Goal: Task Accomplishment & Management: Use online tool/utility

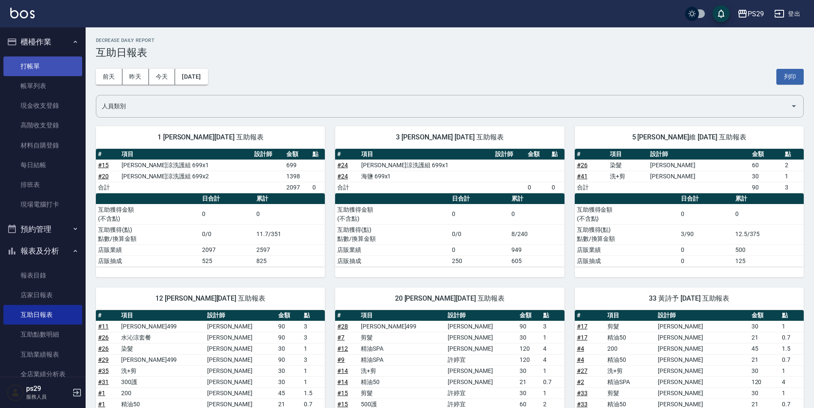
click at [42, 73] on link "打帳單" at bounding box center [42, 66] width 79 height 20
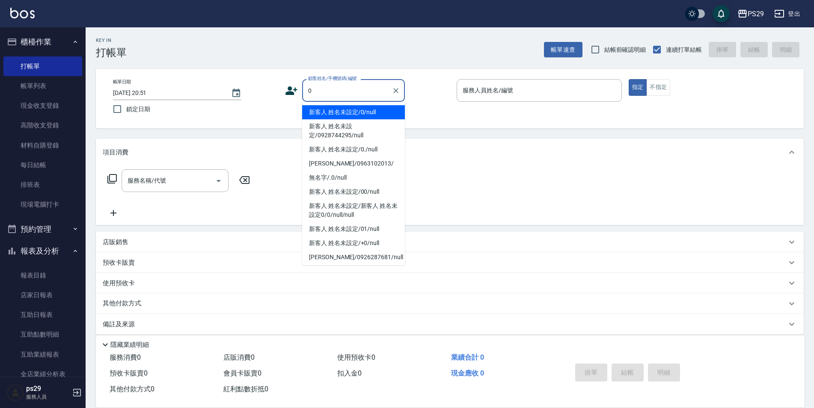
type input "新客人 姓名未設定/0/null"
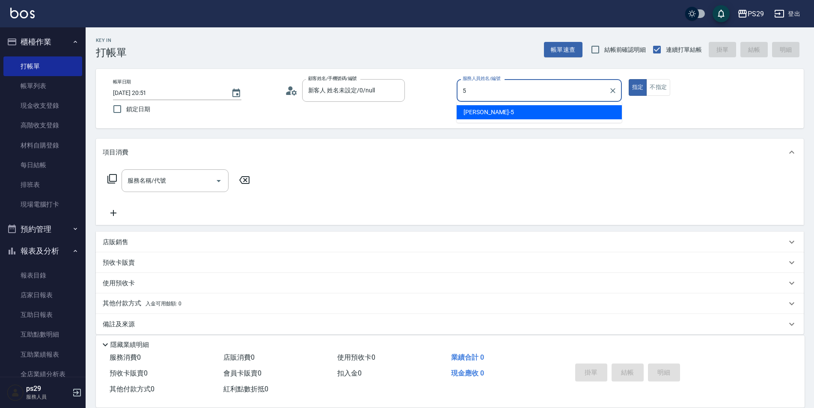
type input "[PERSON_NAME]維-5"
type button "true"
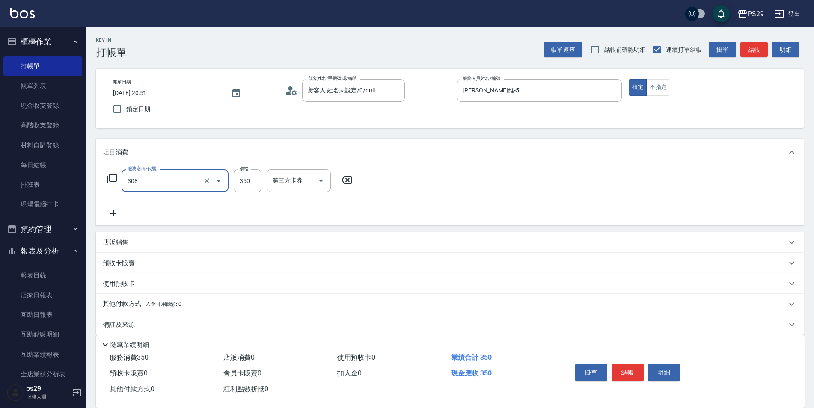
type input "洗+剪(308)"
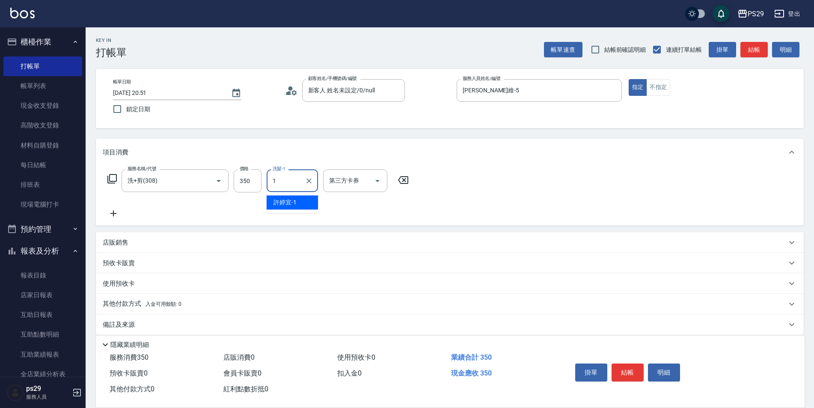
type input "[PERSON_NAME]-1"
click at [123, 115] on input "鎖定日期" at bounding box center [117, 109] width 18 height 18
checkbox input "true"
click at [619, 366] on button "結帳" at bounding box center [627, 373] width 32 height 18
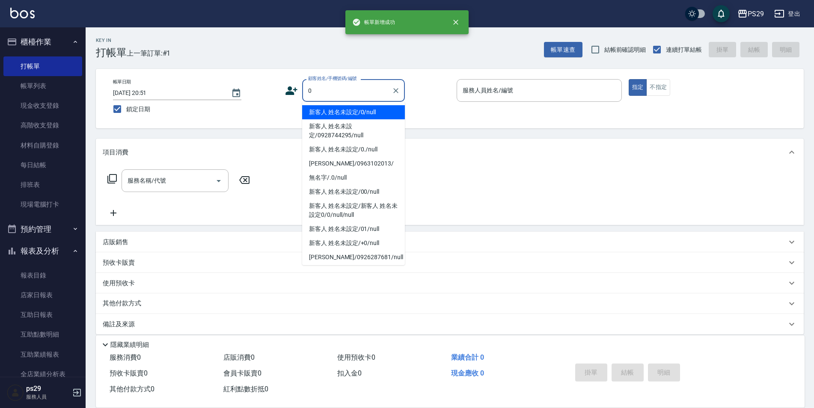
type input "新客人 姓名未設定/0/null"
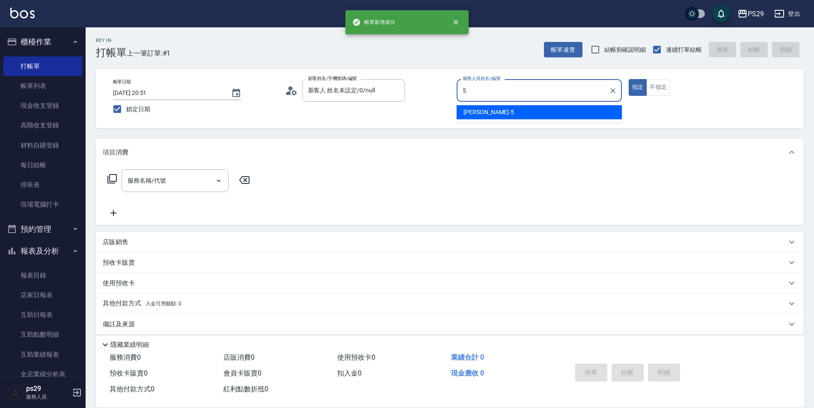
type input "[PERSON_NAME]維-5"
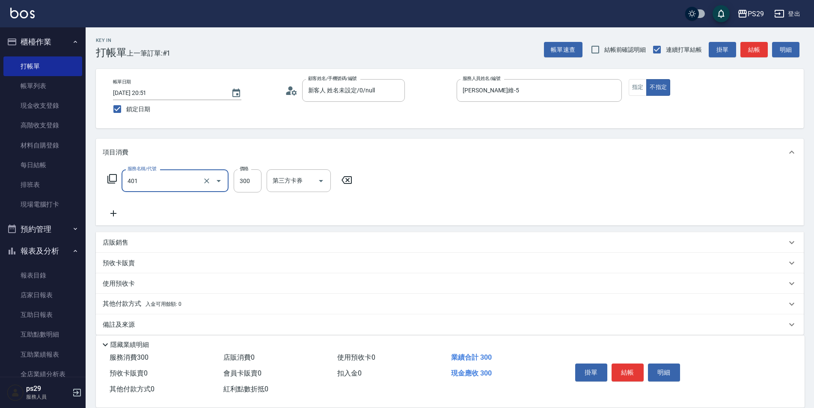
type input "300護(401)"
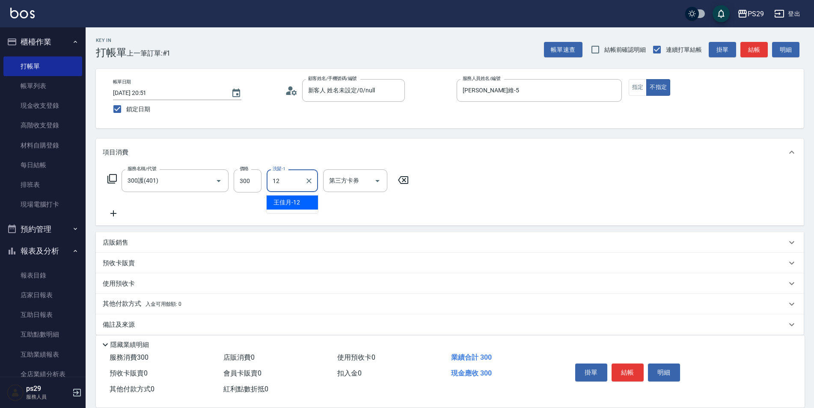
type input "[PERSON_NAME]-12"
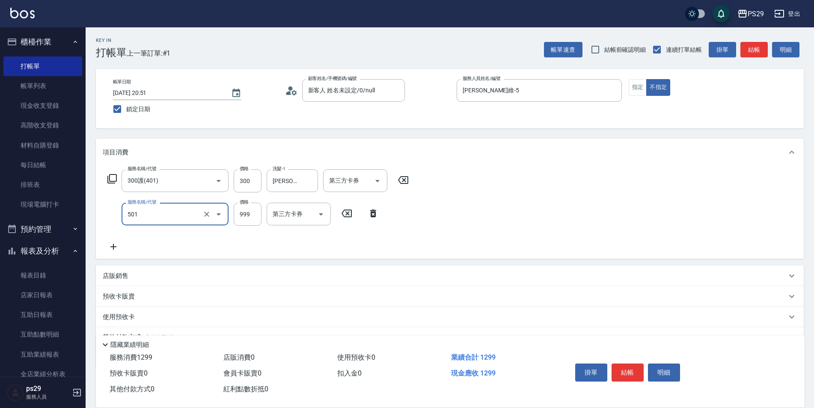
type input "染髮(501)"
type input "1200"
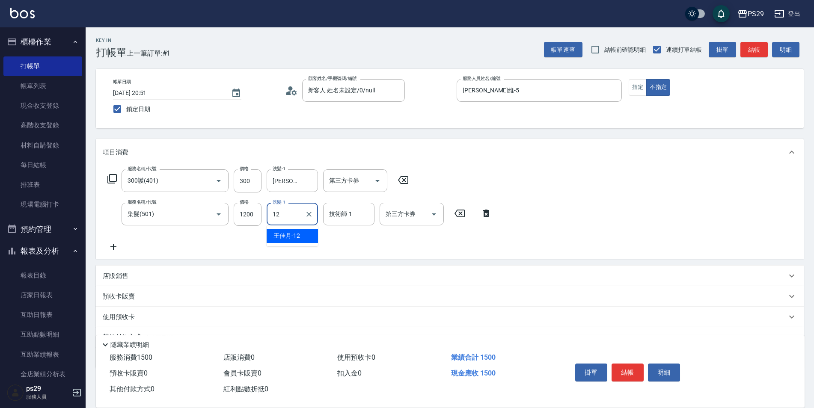
type input "[PERSON_NAME]-12"
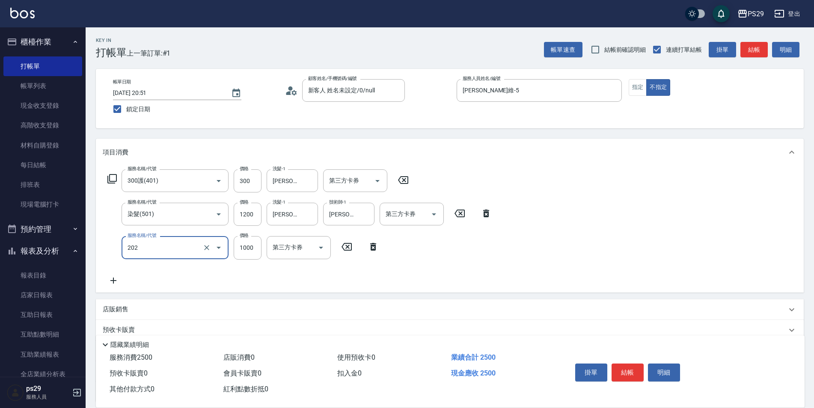
type input "燙髮(202)"
type input "1500"
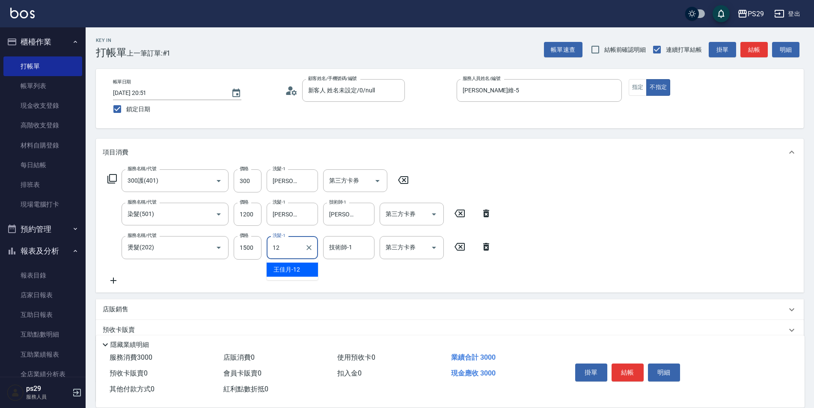
type input "[PERSON_NAME]-12"
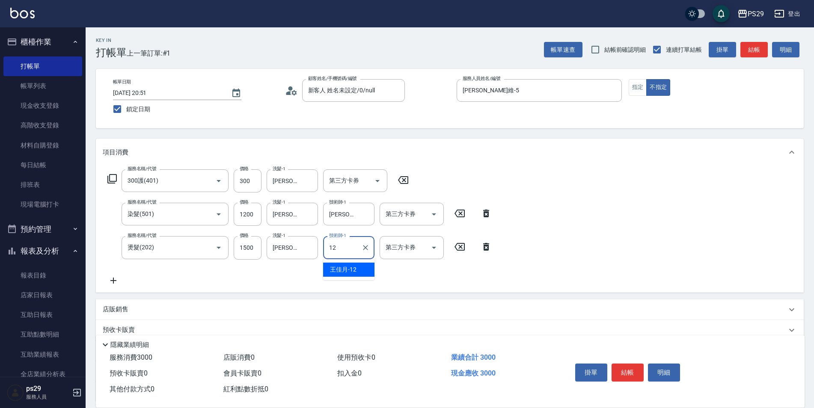
type input "[PERSON_NAME]-12"
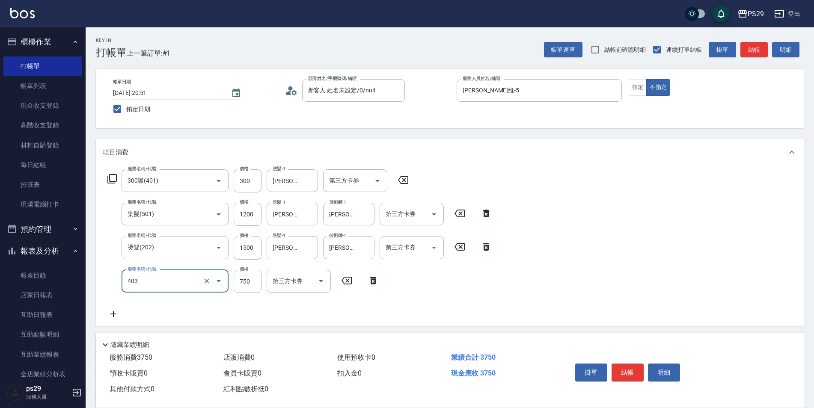
type input "750護(403)"
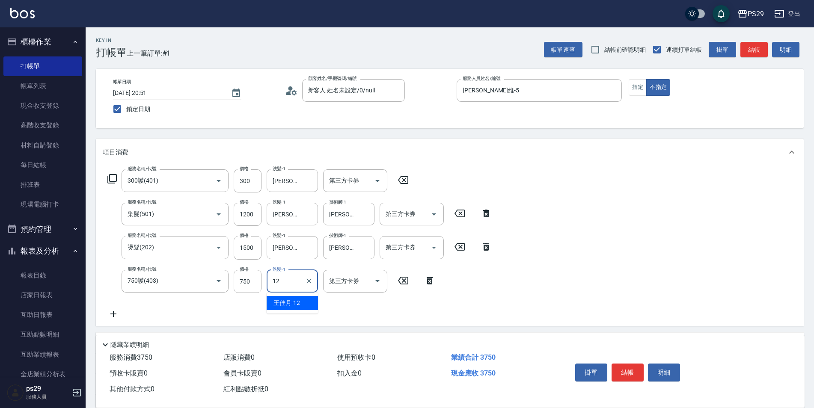
type input "[PERSON_NAME]-12"
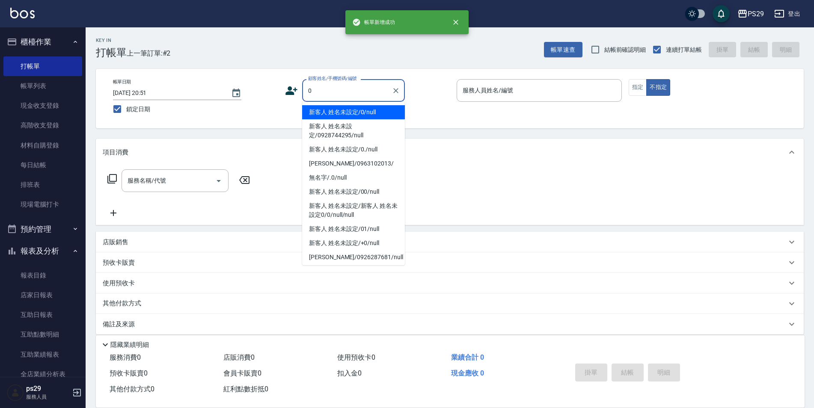
type input "新客人 姓名未設定/0/null"
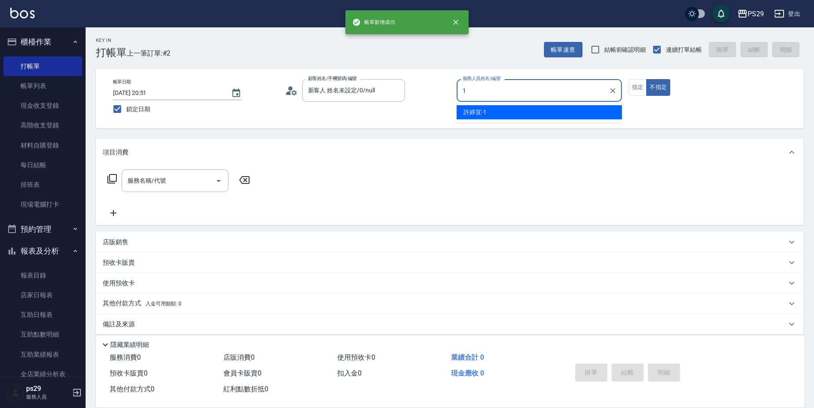
type input "[PERSON_NAME]-1"
type button "false"
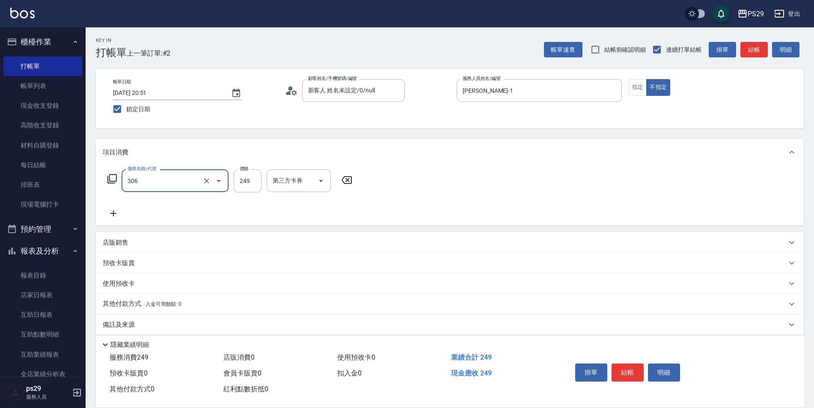
type input "剪髮(306)"
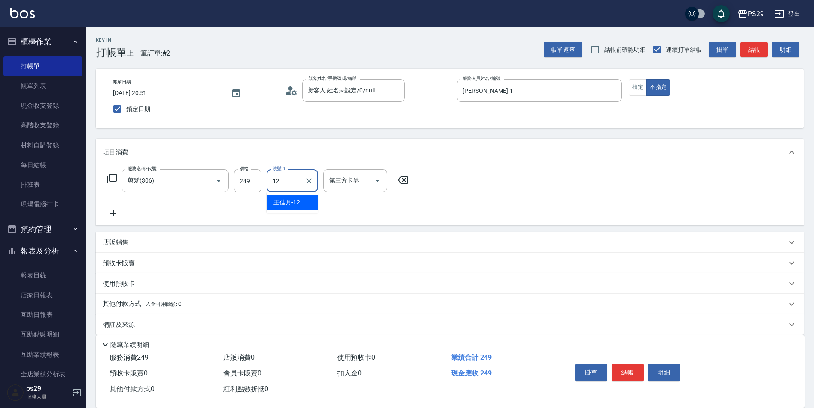
type input "[PERSON_NAME]-12"
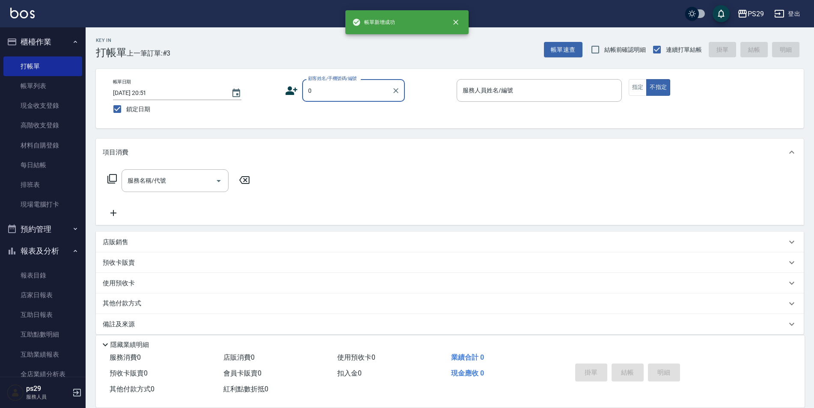
type input "新客人 姓名未設定/0/null"
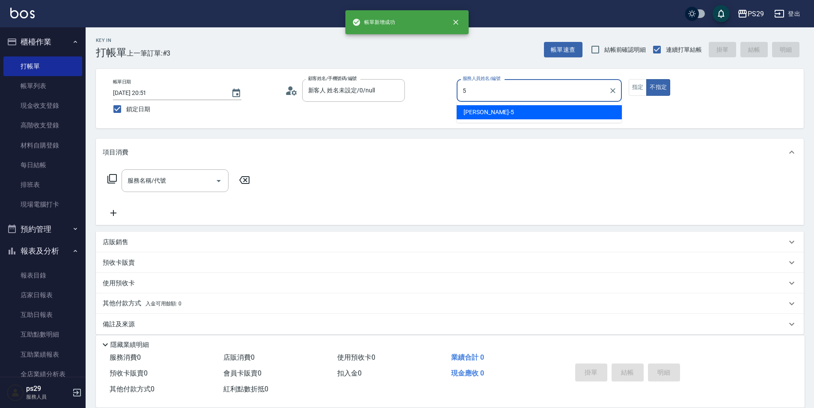
type input "[PERSON_NAME]維-5"
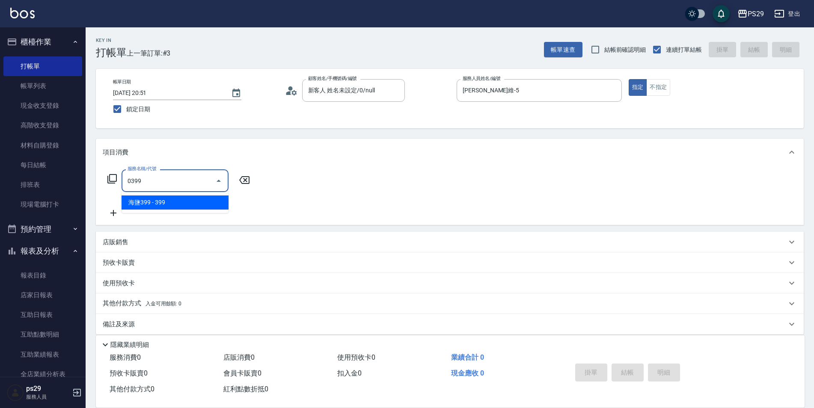
type input "海鹽399(0399)"
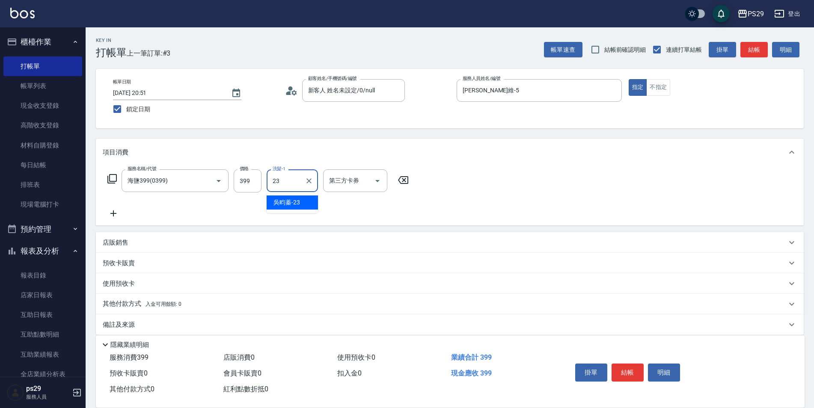
type input "吳畇蓁-23"
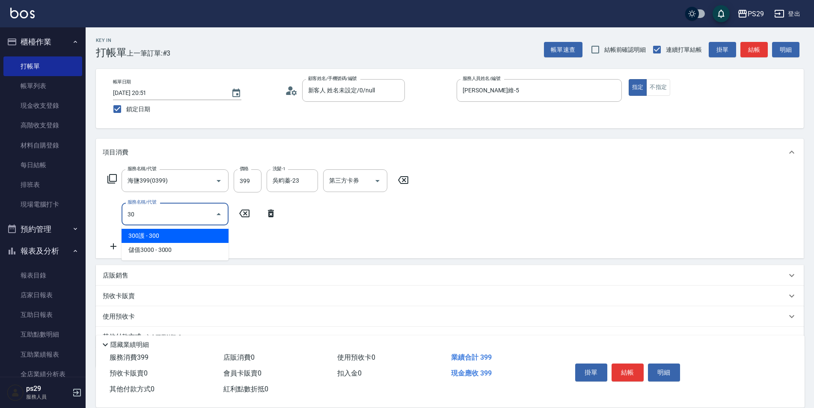
type input "303"
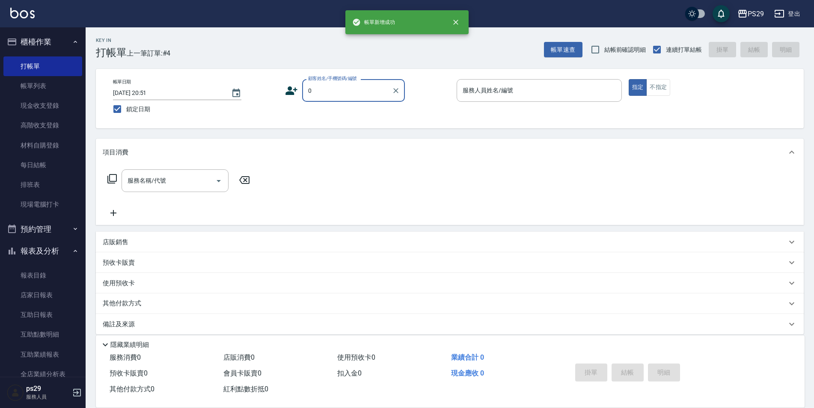
type input "新客人 姓名未設定/0/null"
type input "[PERSON_NAME]-1"
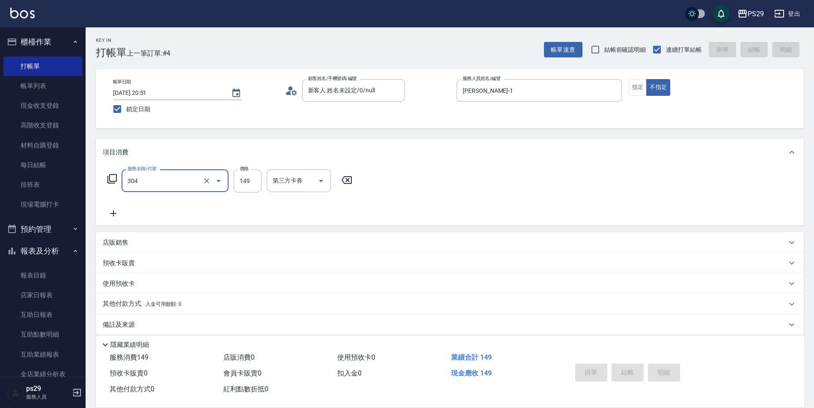
type input "304"
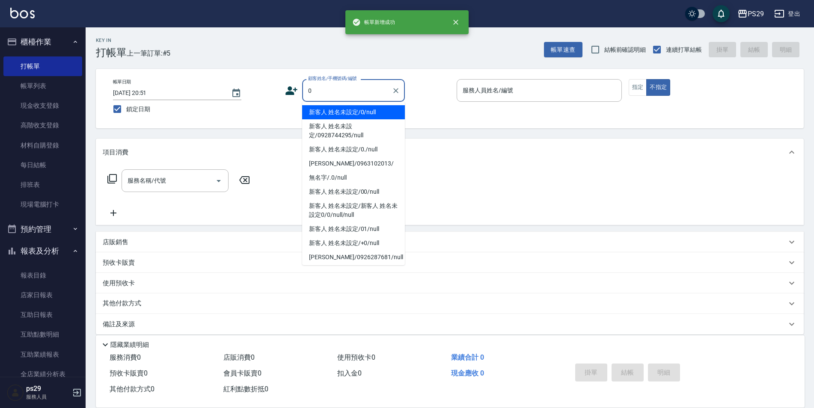
type input "新客人 姓名未設定/0/null"
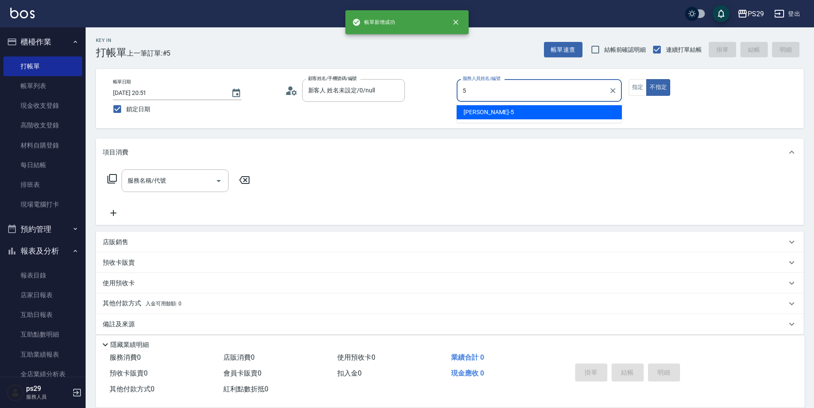
type input "[PERSON_NAME]維-5"
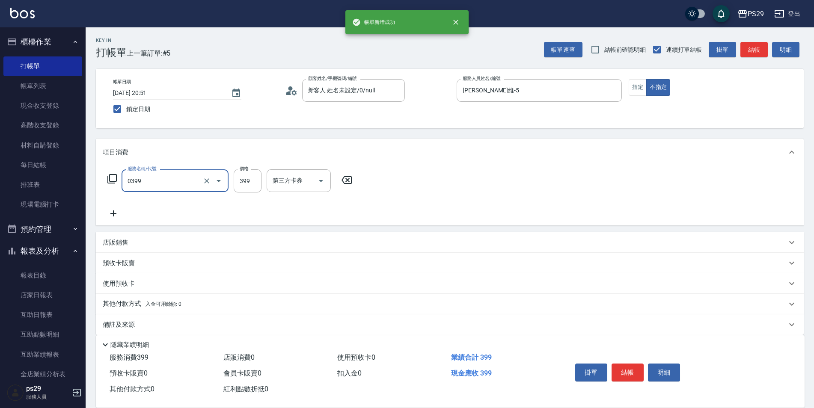
type input "海鹽399(0399)"
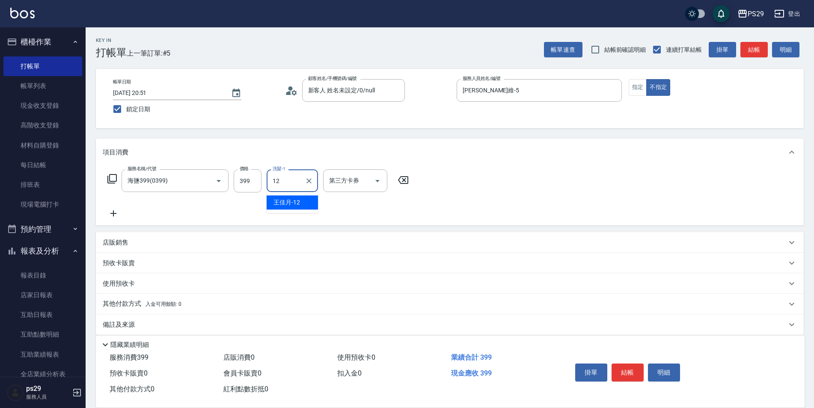
type input "[PERSON_NAME]-12"
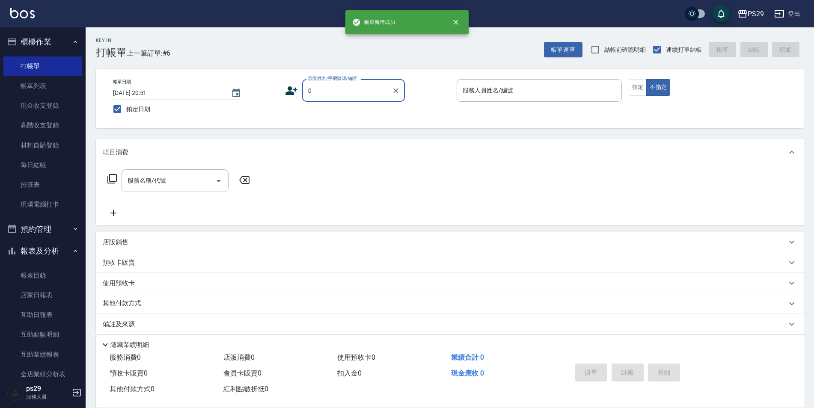
type input "新客人 姓名未設定/0/null"
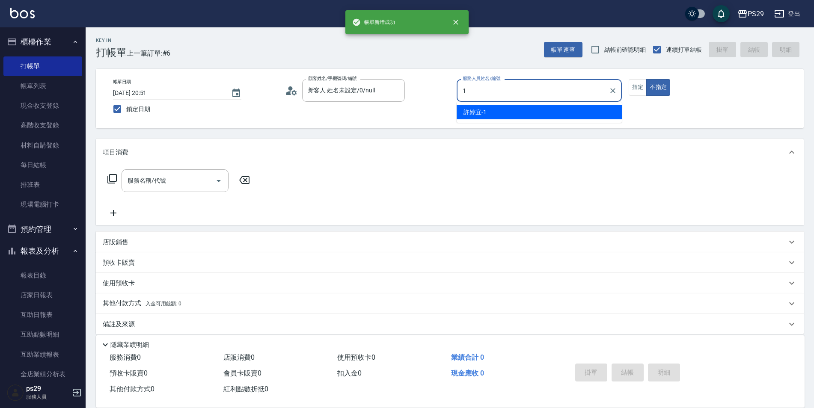
type input "[PERSON_NAME]-1"
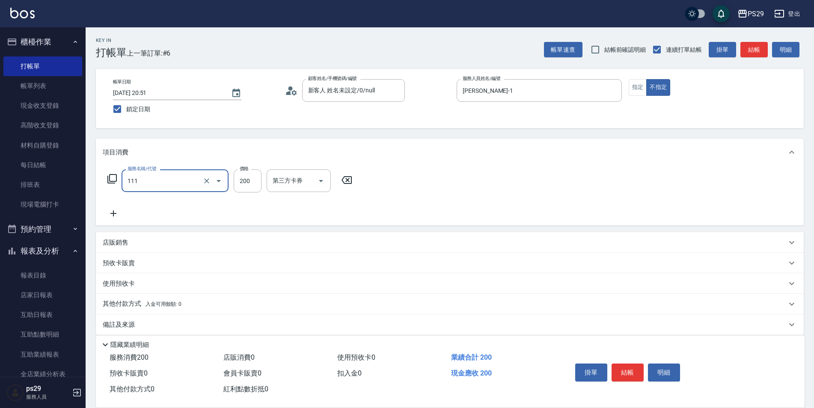
type input "200(111)"
type input "吳畇蓁-23"
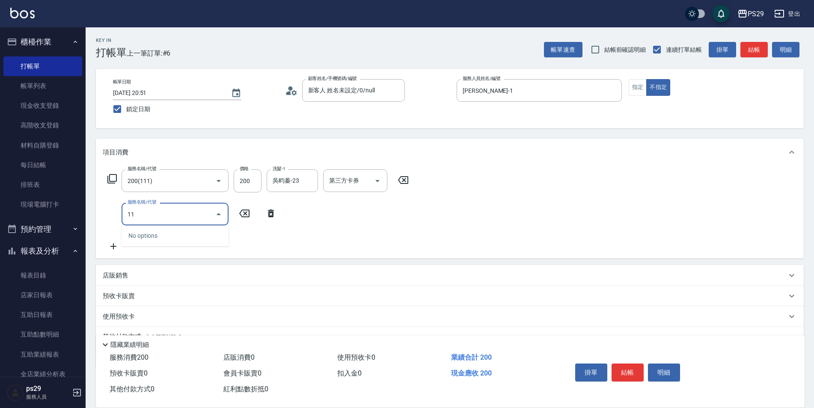
type input "1"
type input "310"
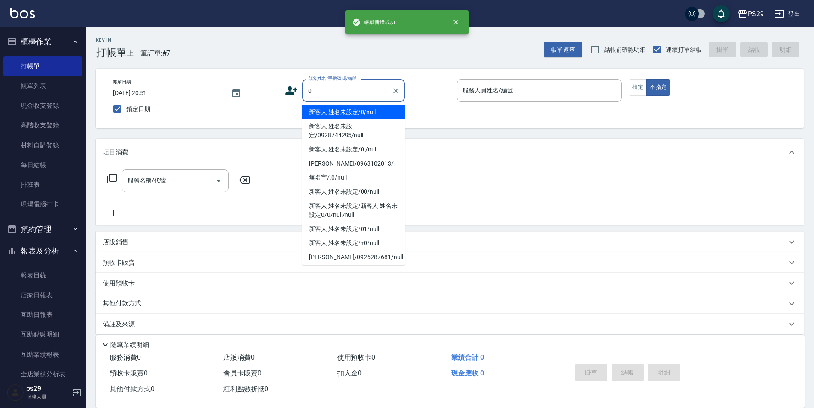
type input "新客人 姓名未設定/0/null"
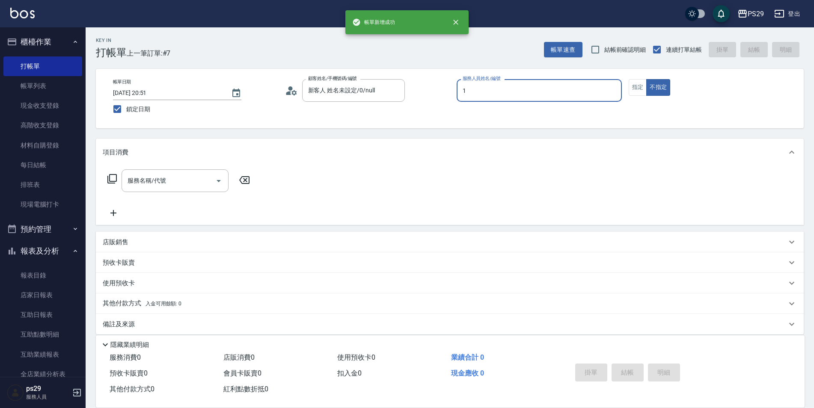
type input "[PERSON_NAME]-1"
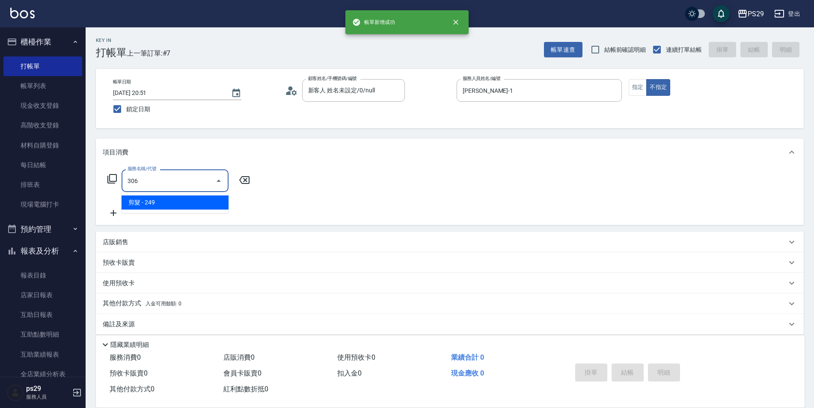
type input "剪髮(306)"
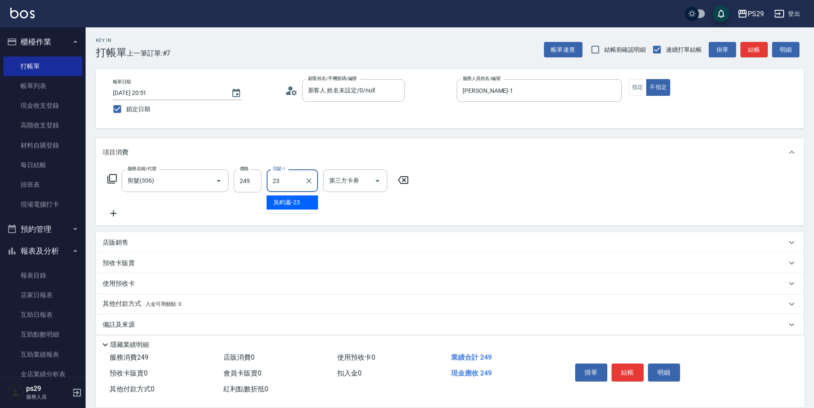
type input "吳畇蓁-23"
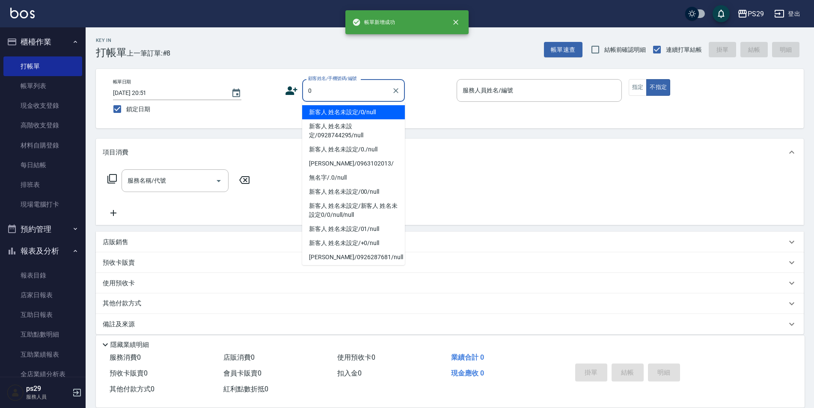
type input "新客人 姓名未設定/0/null"
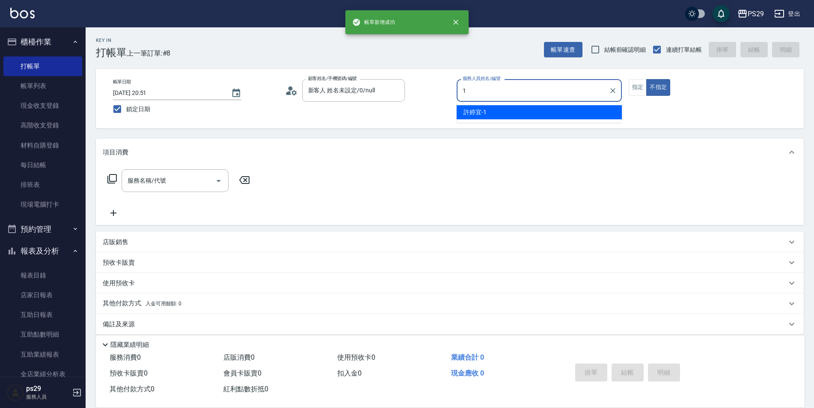
type input "[PERSON_NAME]-1"
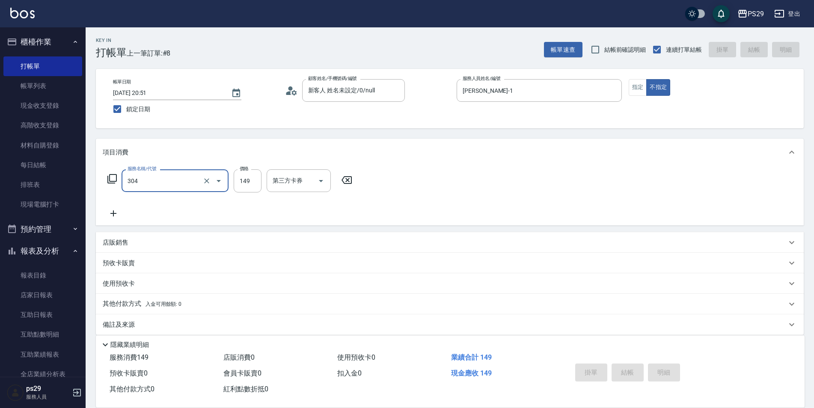
type input "304"
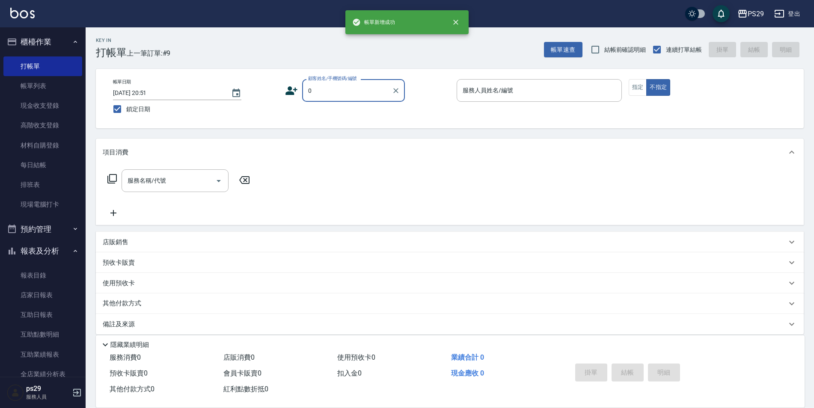
type input "新客人 姓名未設定/0/null"
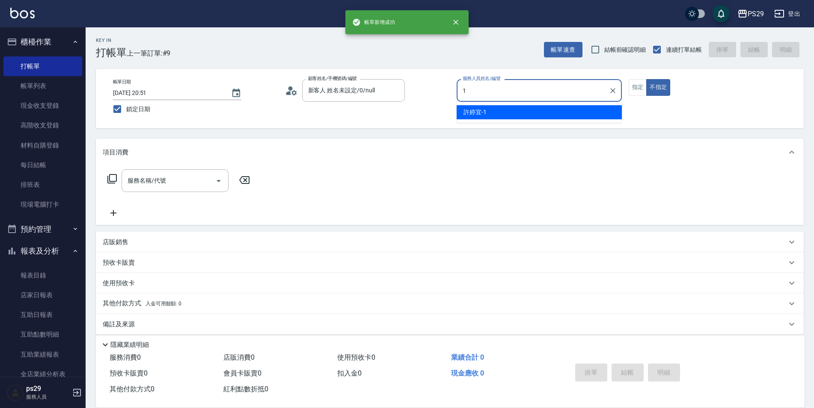
type input "[PERSON_NAME]-1"
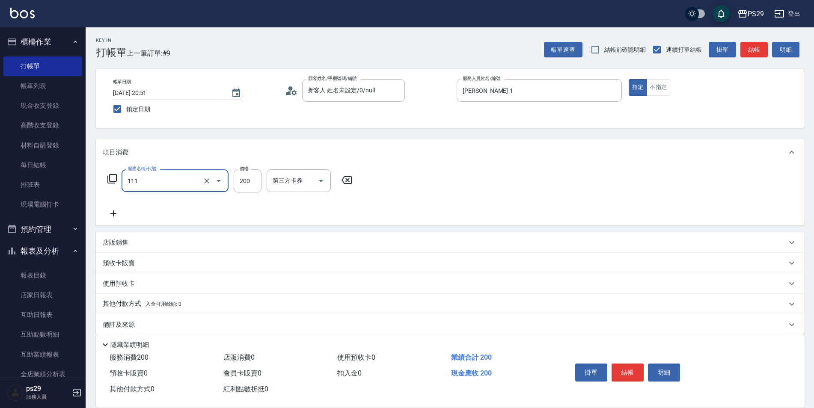
type input "200(111)"
type input "[PERSON_NAME]-1"
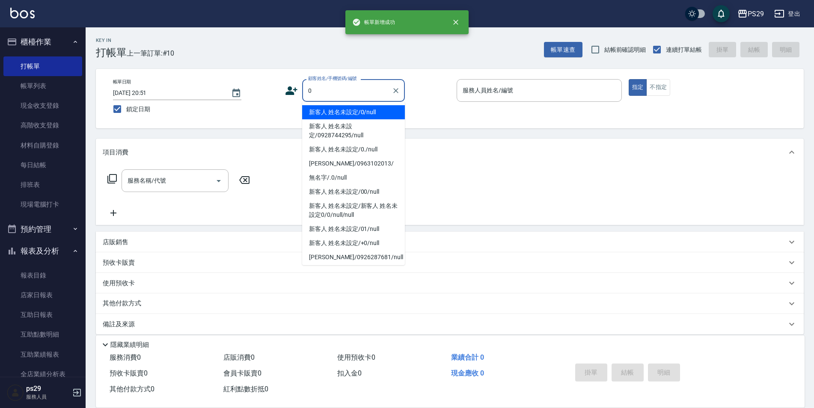
type input "新客人 姓名未設定/0/null"
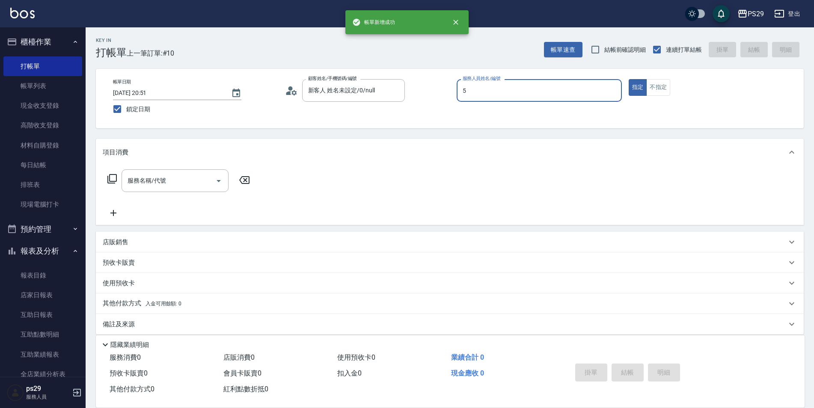
type input "[PERSON_NAME]維-5"
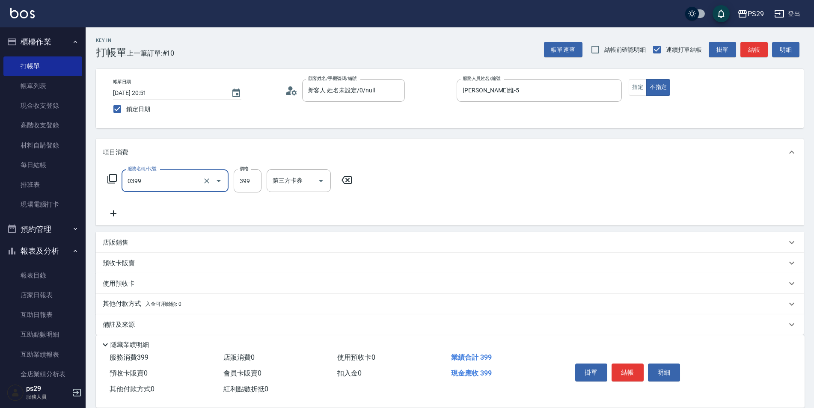
type input "海鹽399(0399)"
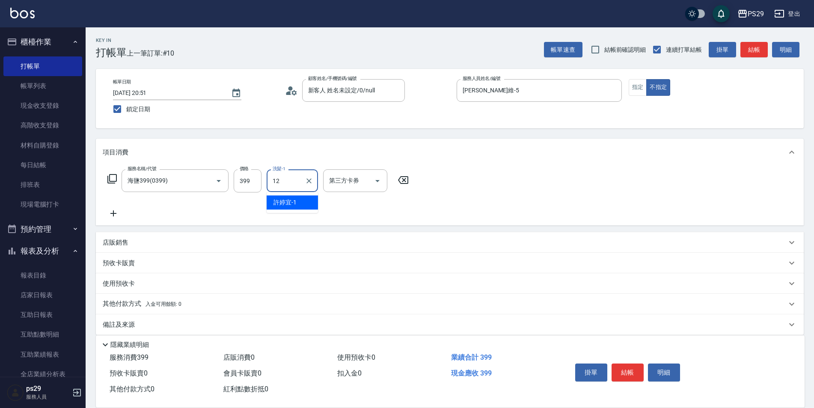
type input "[PERSON_NAME]-12"
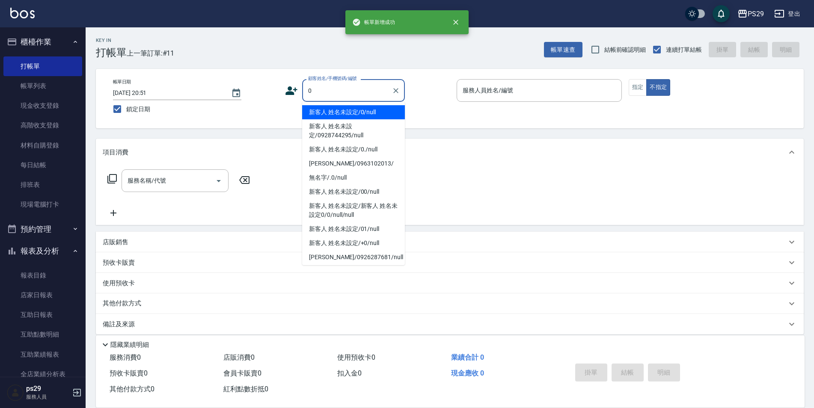
type input "新客人 姓名未設定/0/null"
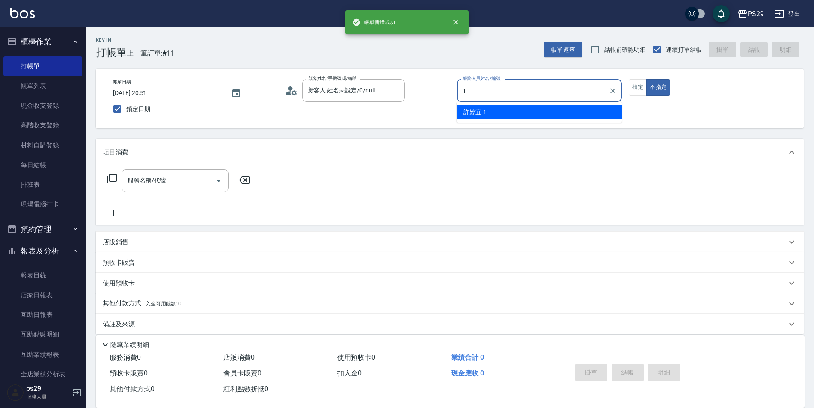
type input "[PERSON_NAME]-1"
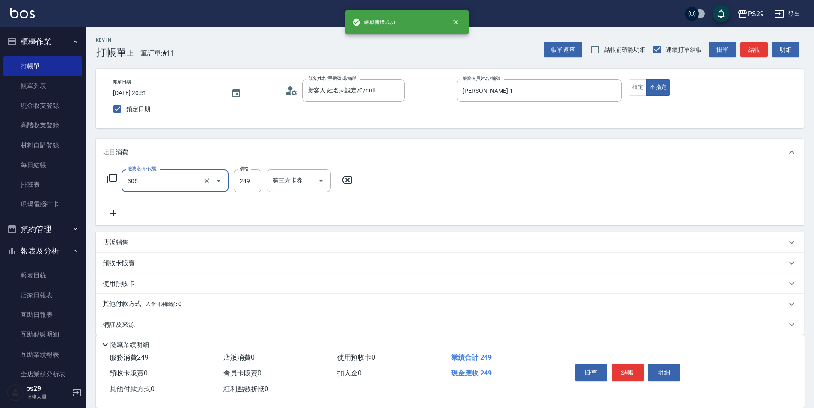
type input "剪髮(306)"
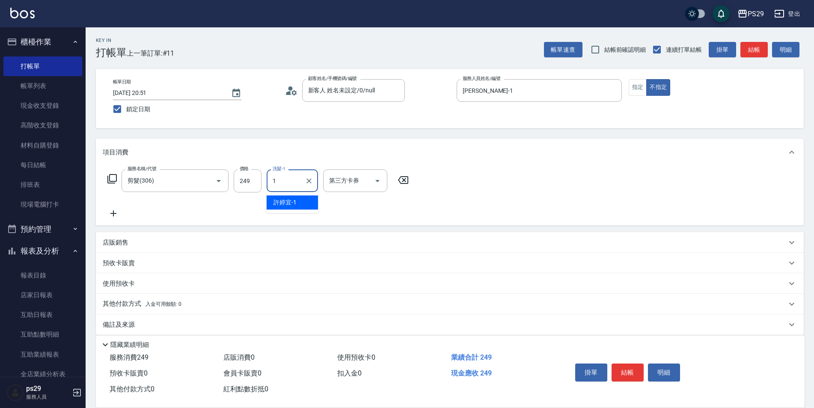
type input "[PERSON_NAME]-1"
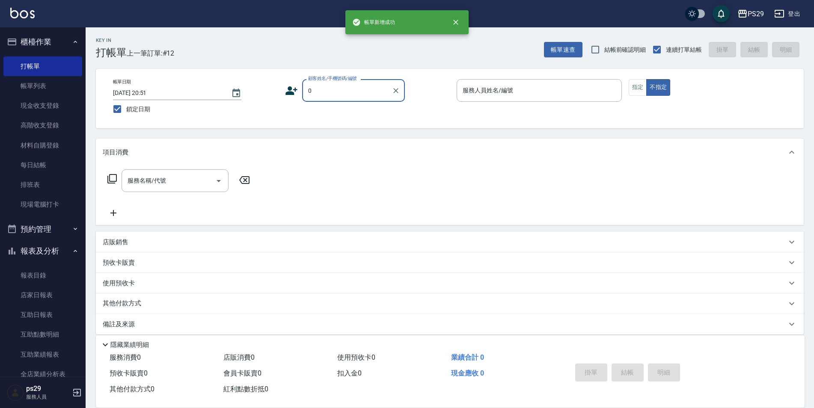
type input "新客人 姓名未設定/0/null"
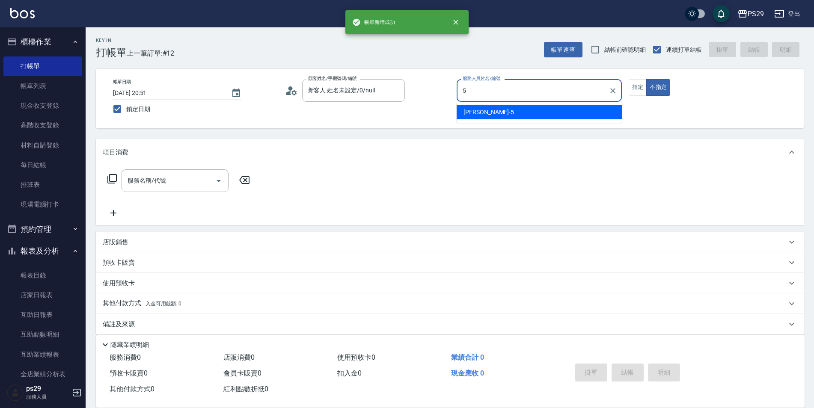
type input "[PERSON_NAME]維-5"
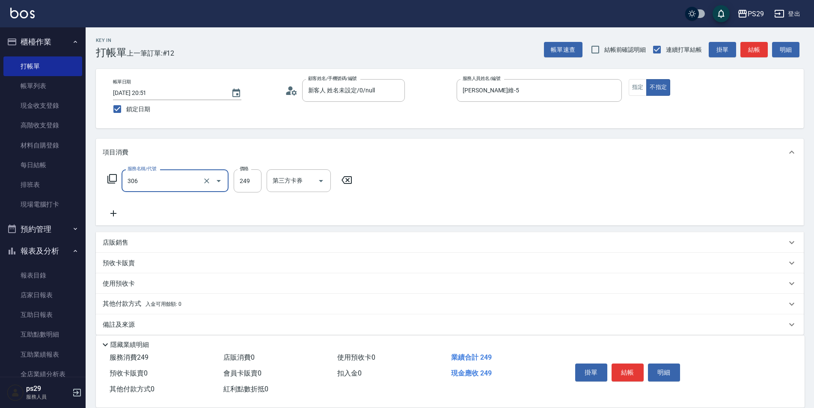
type input "剪髮(306)"
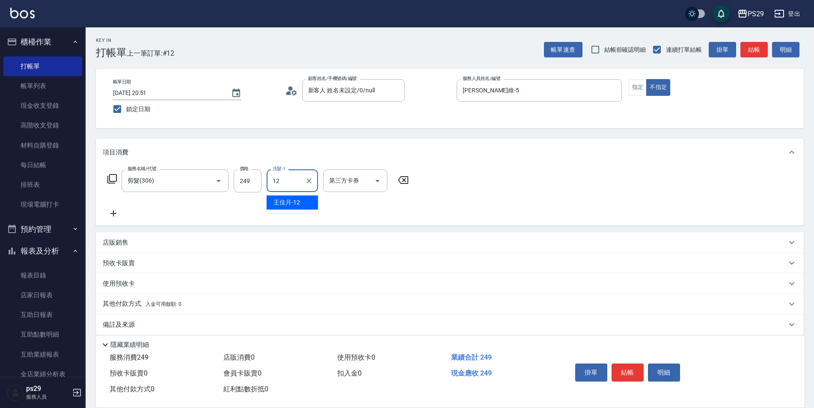
type input "[PERSON_NAME]-12"
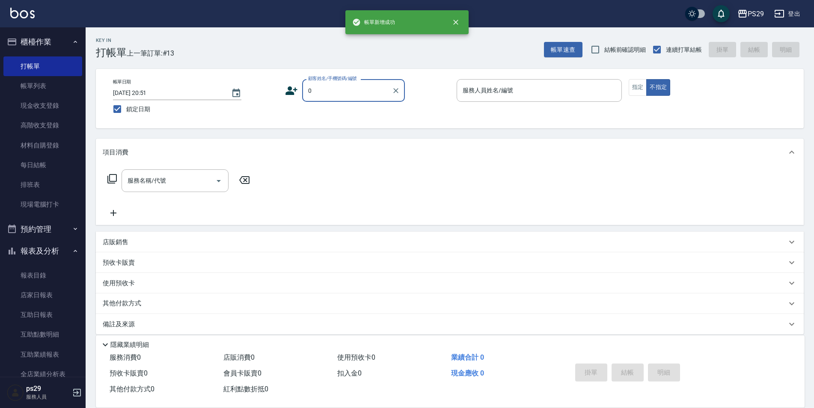
type input "新客人 姓名未設定/0/null"
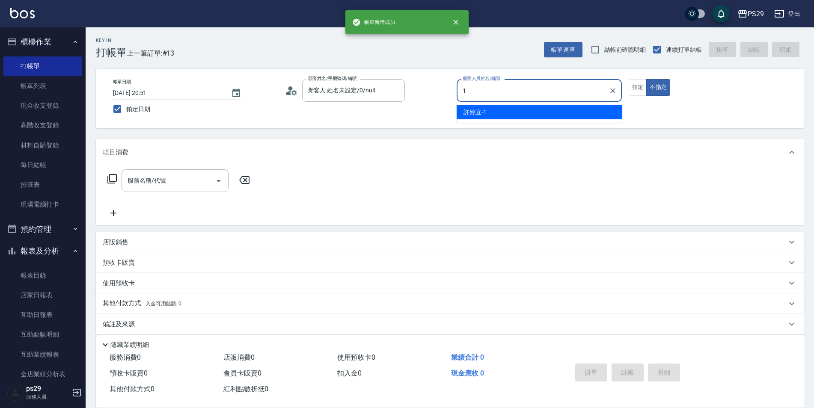
type input "[PERSON_NAME]-1"
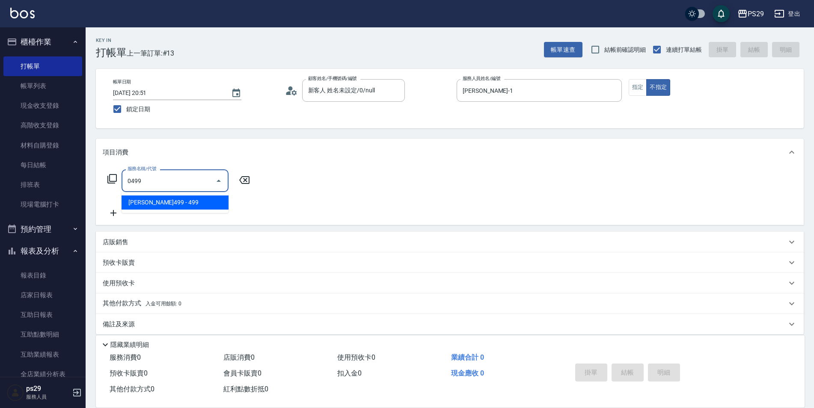
type input "[PERSON_NAME]499(0499)"
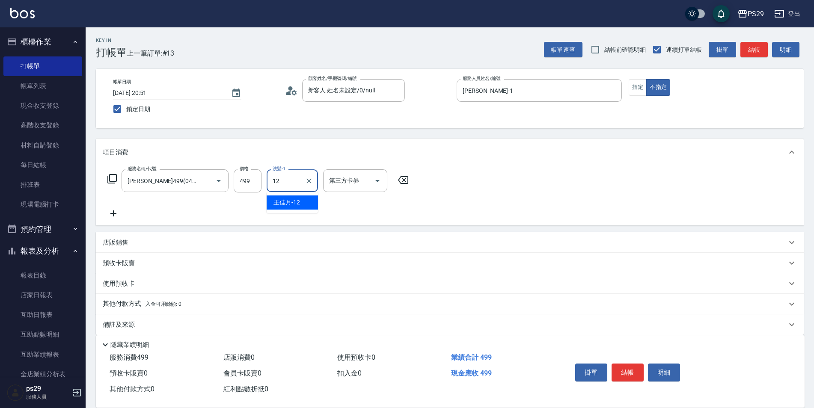
type input "[PERSON_NAME]-12"
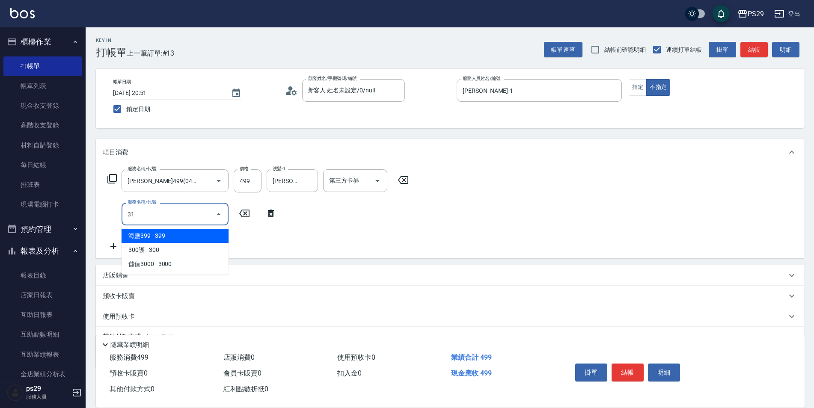
type input "310"
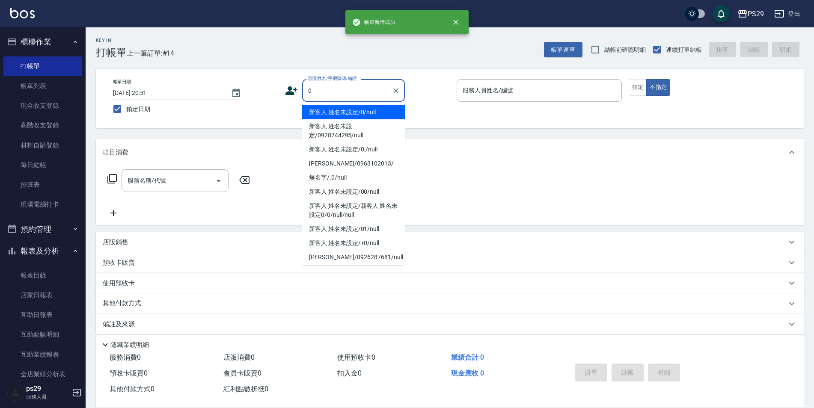
type input "新客人 姓名未設定/0/null"
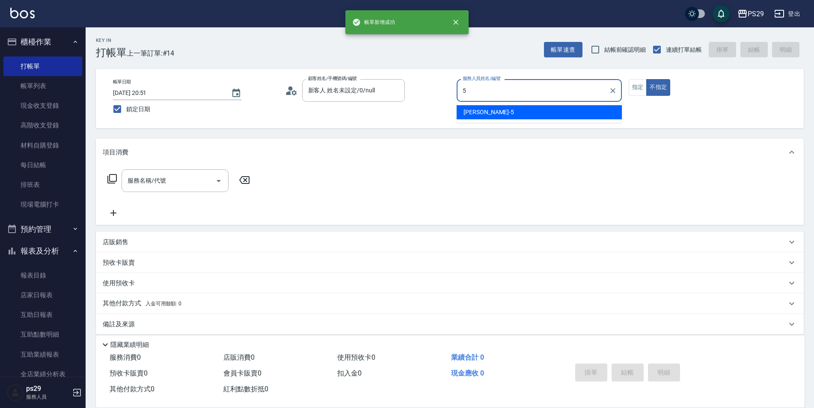
type input "[PERSON_NAME]維-5"
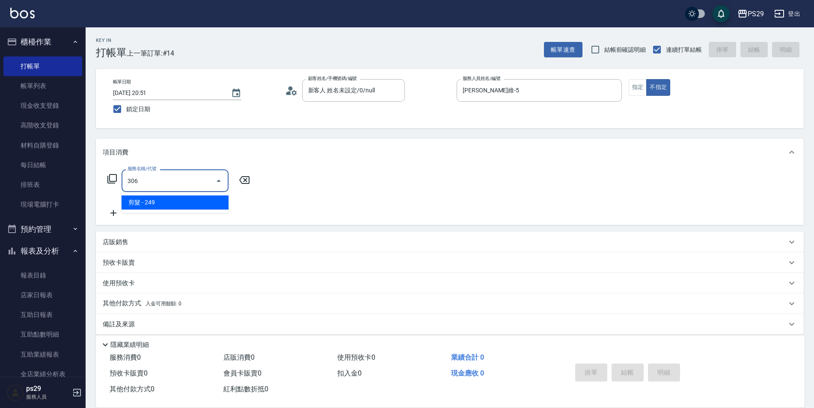
type input "剪髮(306)"
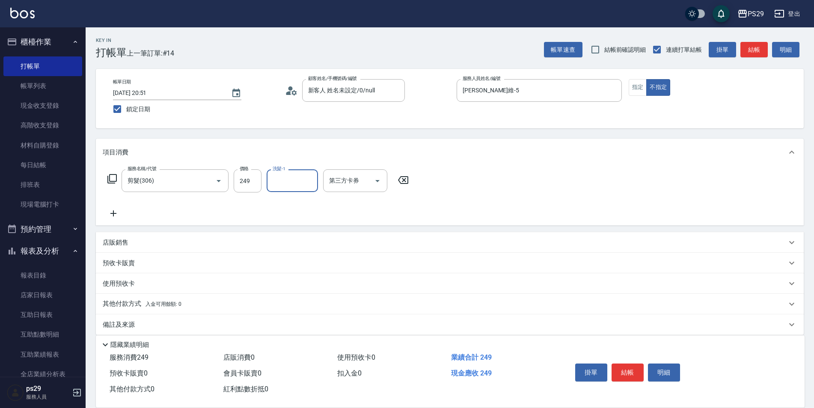
type input "2"
type input "[PERSON_NAME]-12"
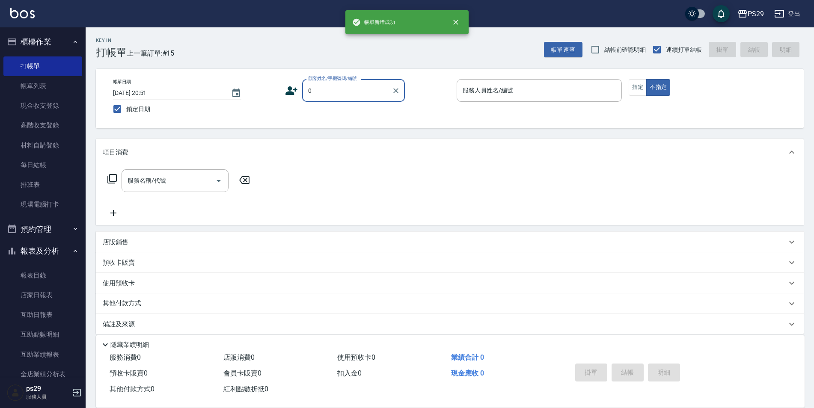
type input "新客人 姓名未設定/0/null"
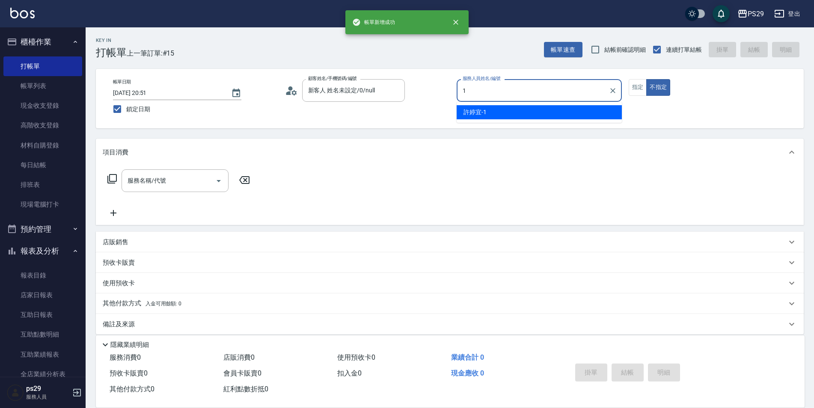
type input "[PERSON_NAME]-1"
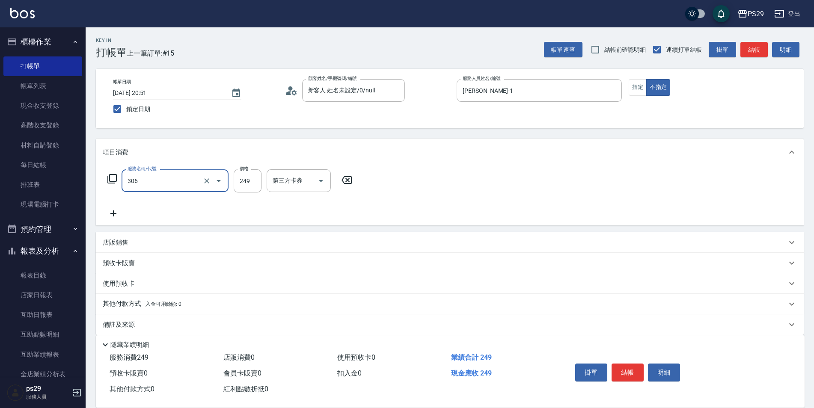
type input "剪髮(306)"
type input "2"
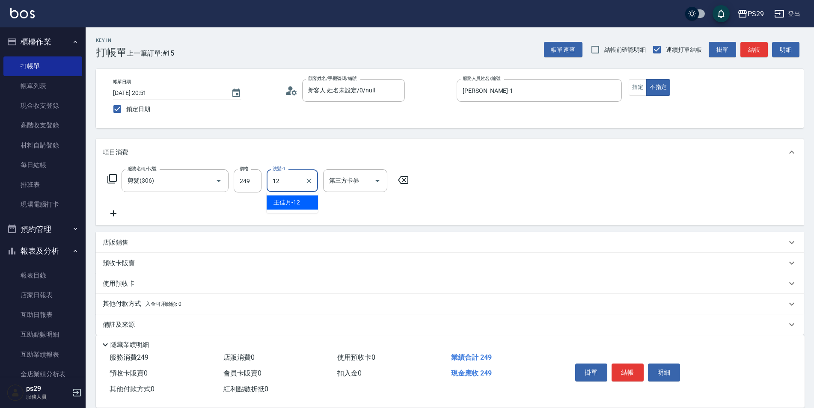
type input "[PERSON_NAME]-12"
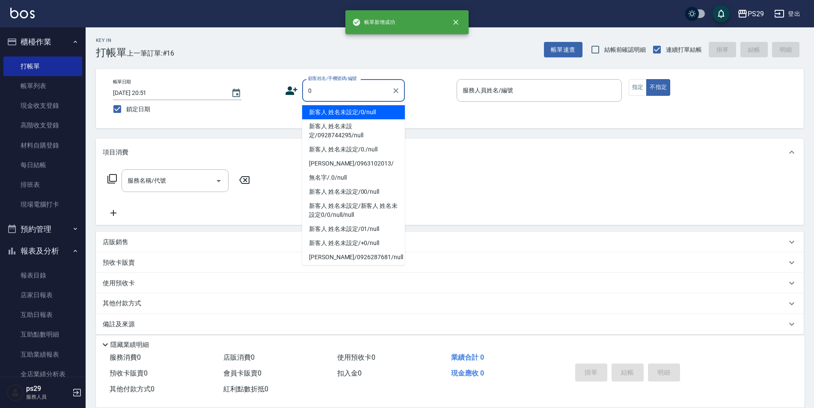
type input "新客人 姓名未設定/0/null"
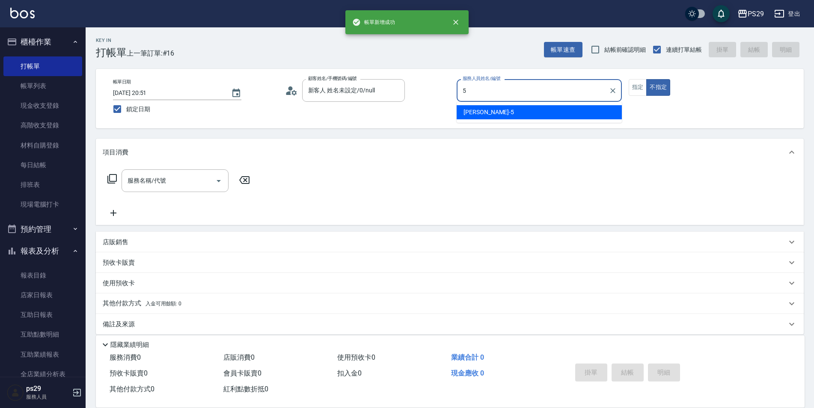
type input "[PERSON_NAME]維-5"
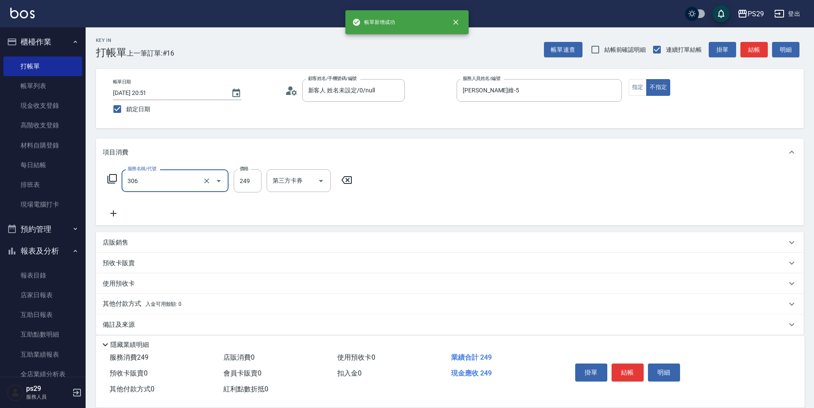
type input "剪髮(306)"
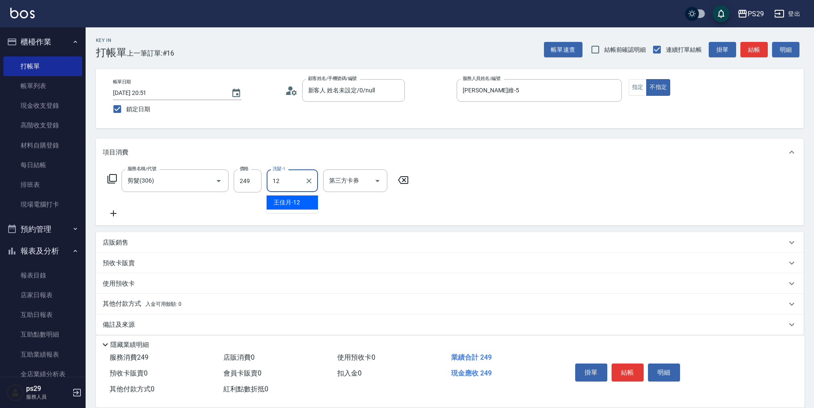
type input "[PERSON_NAME]-12"
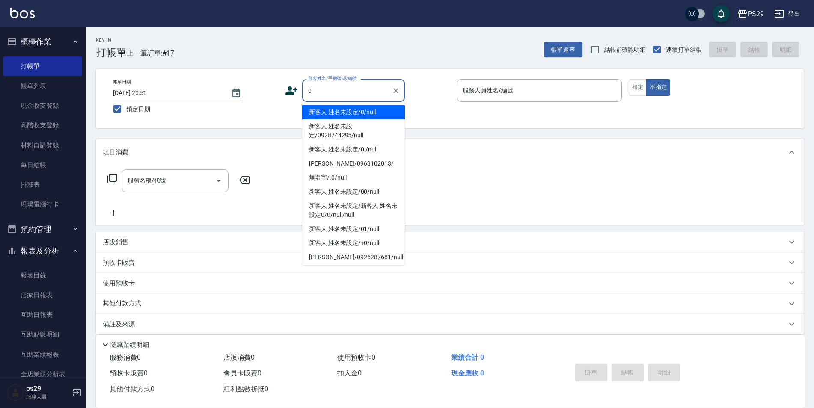
type input "新客人 姓名未設定/0/null"
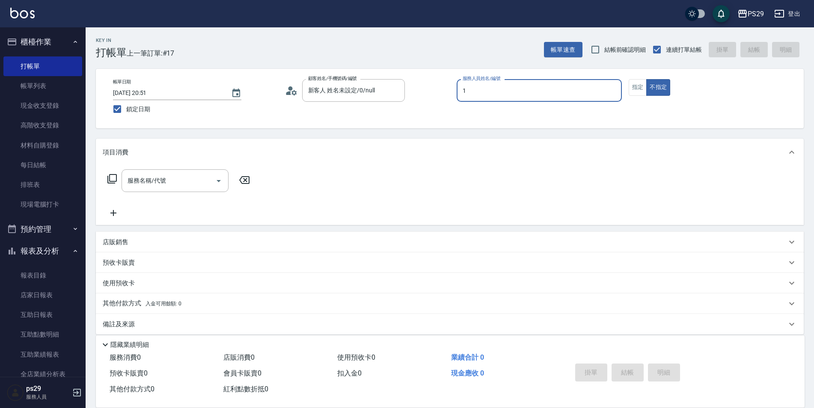
type input "[PERSON_NAME]-1"
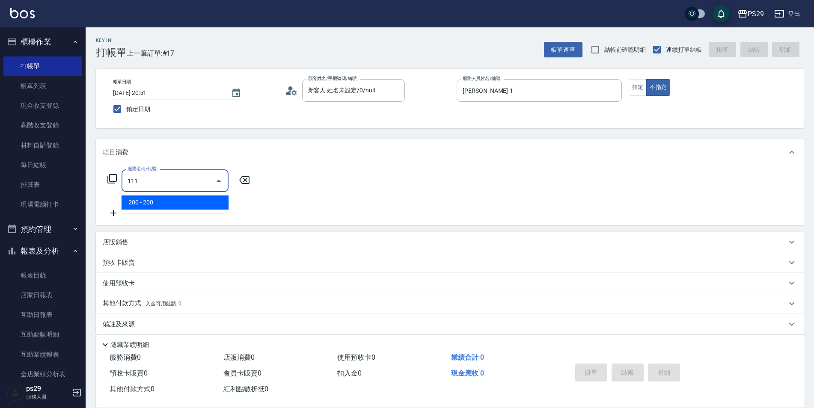
type input "200(111)"
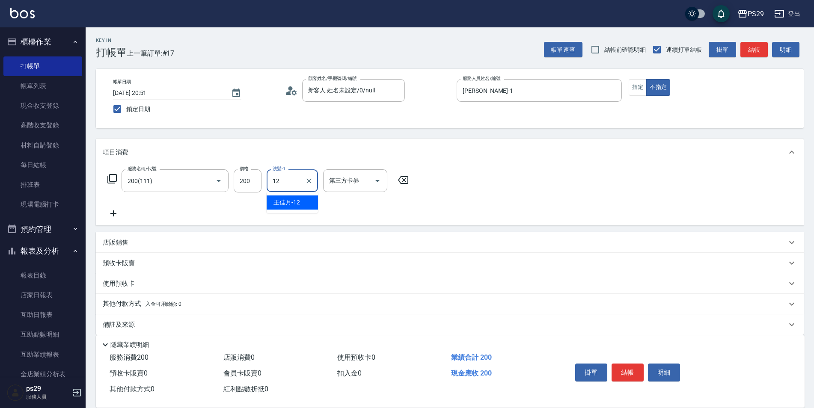
type input "[PERSON_NAME]-12"
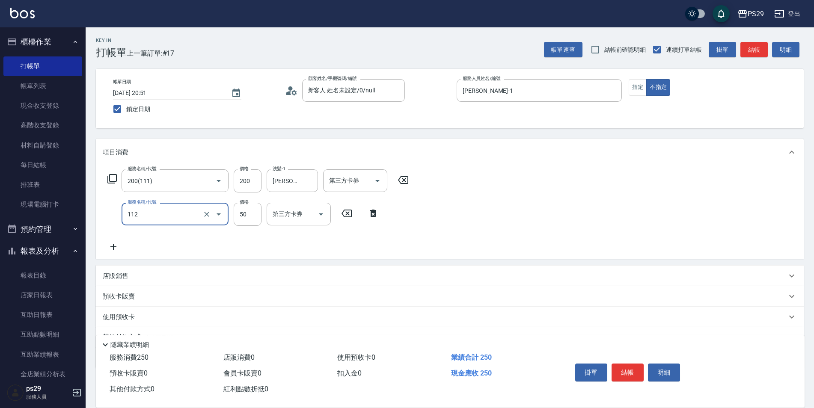
type input "精油50(112)"
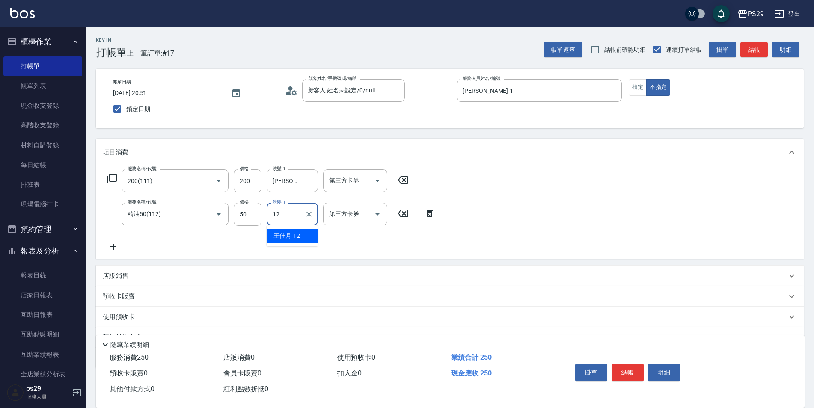
type input "[PERSON_NAME]-12"
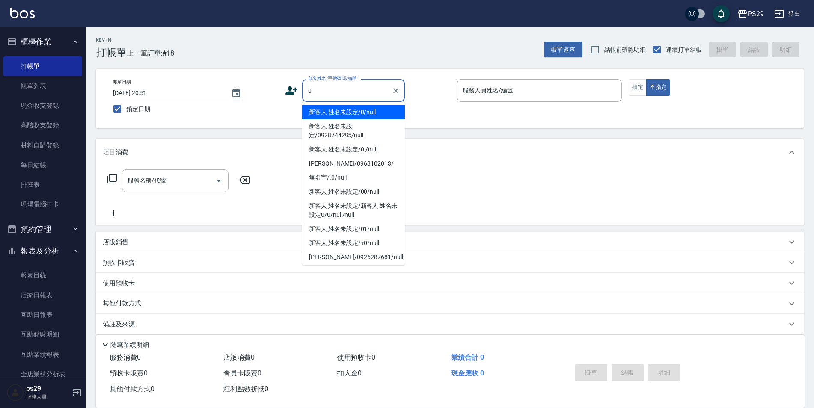
type input "新客人 姓名未設定/0/null"
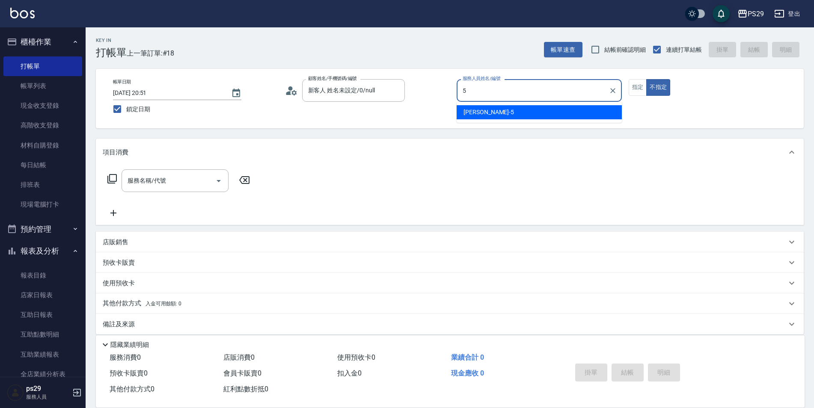
type input "[PERSON_NAME]維-5"
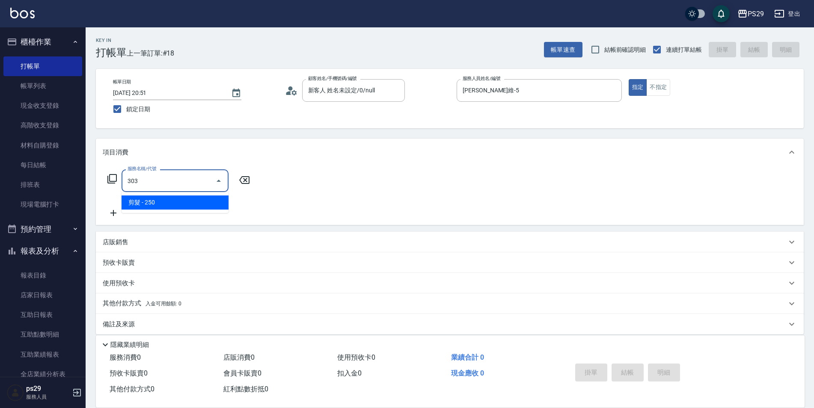
type input "剪髮(303)"
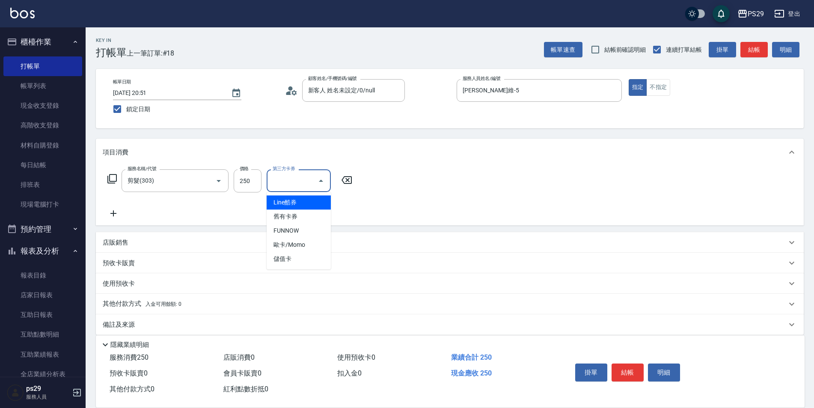
type input "儲值卡"
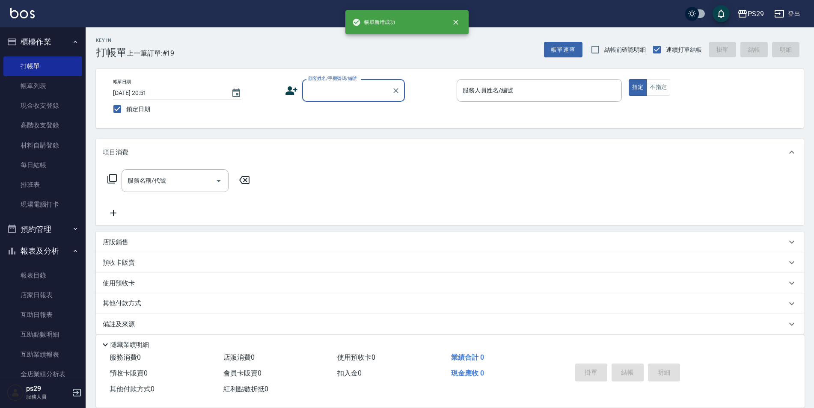
click at [54, 22] on div "PS29 登出" at bounding box center [407, 13] width 814 height 27
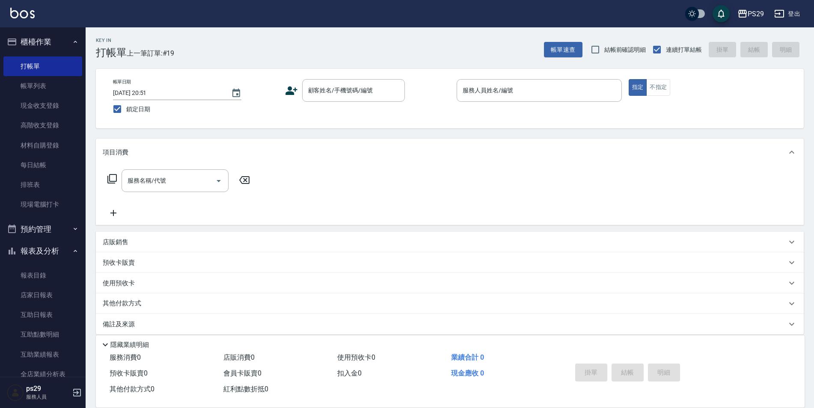
click at [54, 46] on button "櫃檯作業" at bounding box center [42, 42] width 79 height 22
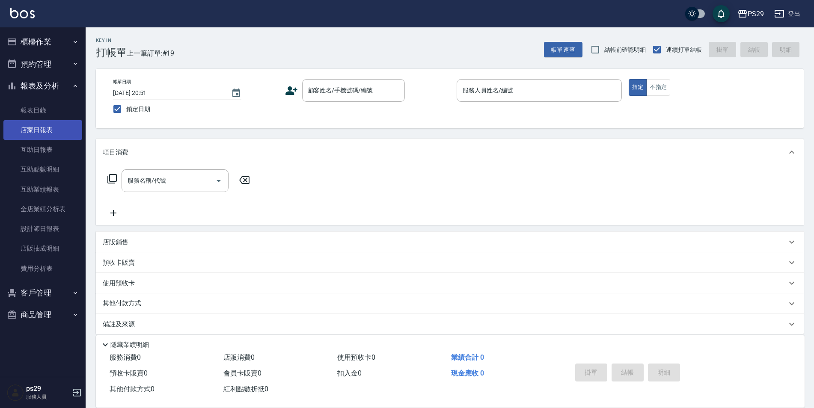
click at [60, 128] on link "店家日報表" at bounding box center [42, 130] width 79 height 20
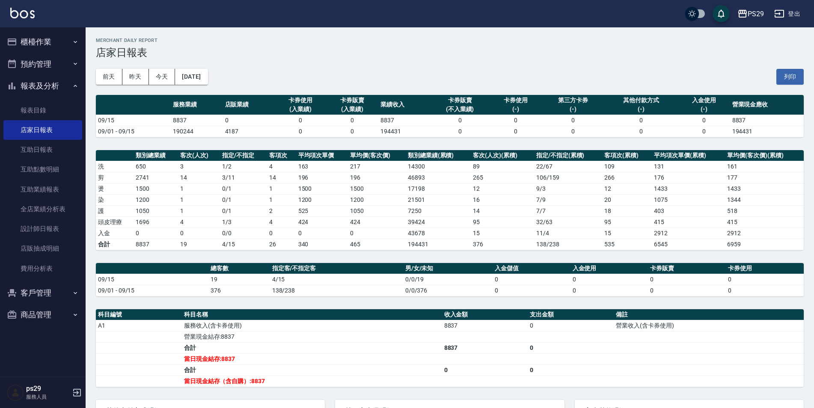
click at [27, 11] on img at bounding box center [22, 13] width 24 height 11
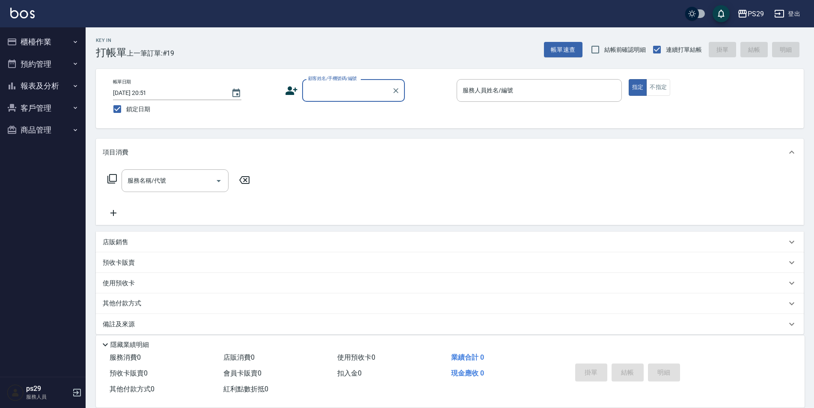
click at [81, 83] on button "報表及分析" at bounding box center [42, 86] width 79 height 22
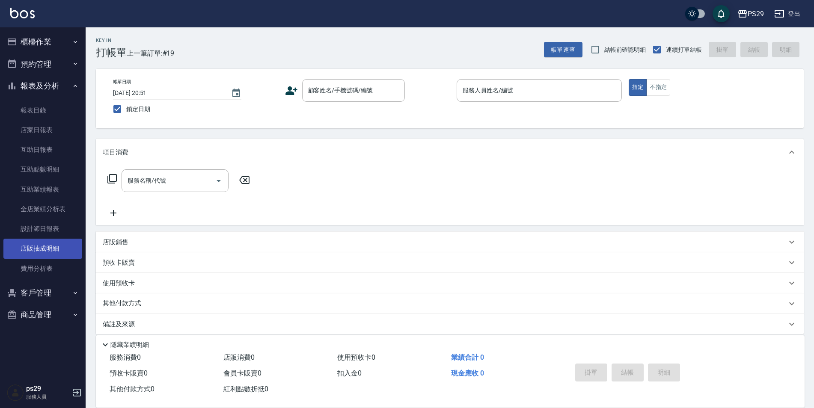
click at [56, 243] on link "店販抽成明細" at bounding box center [42, 249] width 79 height 20
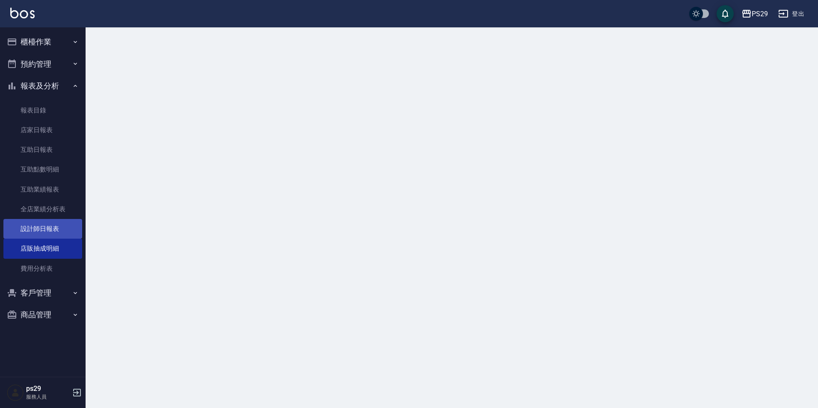
click at [61, 238] on link "設計師日報表" at bounding box center [42, 229] width 79 height 20
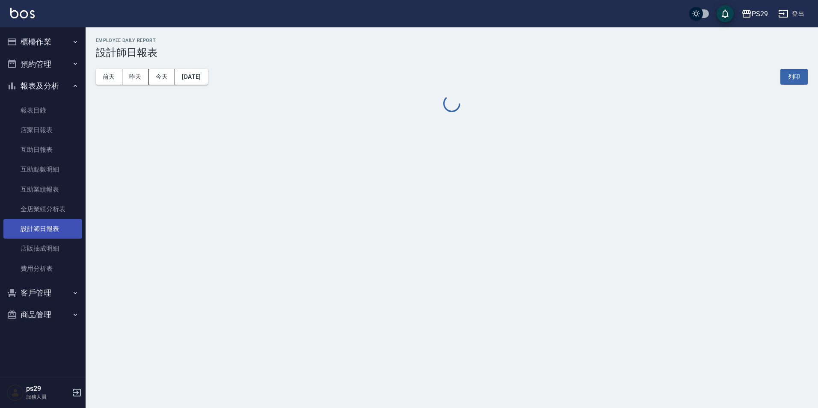
click at [60, 232] on link "設計師日報表" at bounding box center [42, 229] width 79 height 20
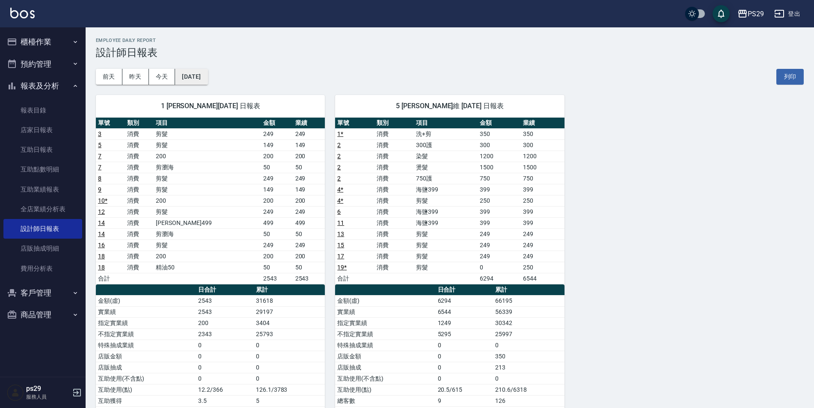
click at [195, 77] on button "[DATE]" at bounding box center [191, 77] width 33 height 16
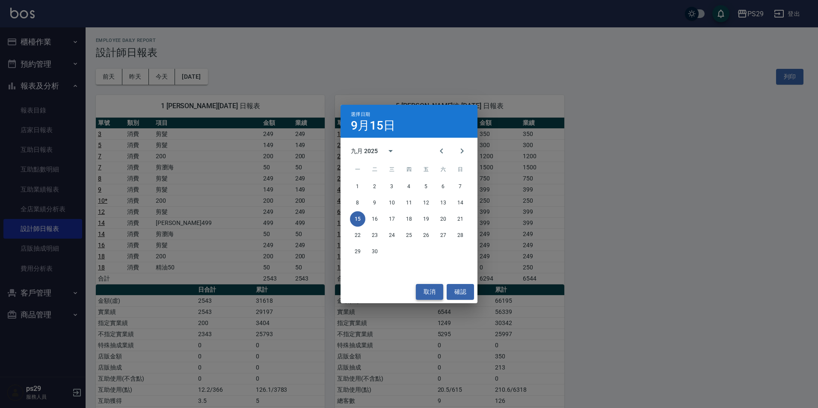
click at [427, 296] on button "取消" at bounding box center [429, 292] width 27 height 16
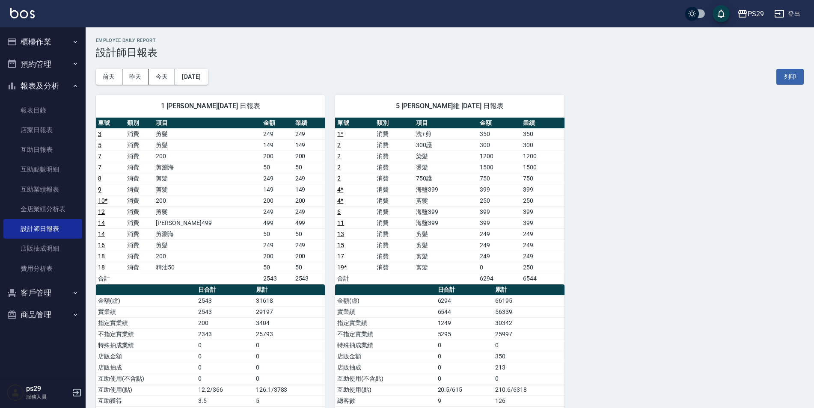
click at [38, 35] on button "櫃檯作業" at bounding box center [42, 42] width 79 height 22
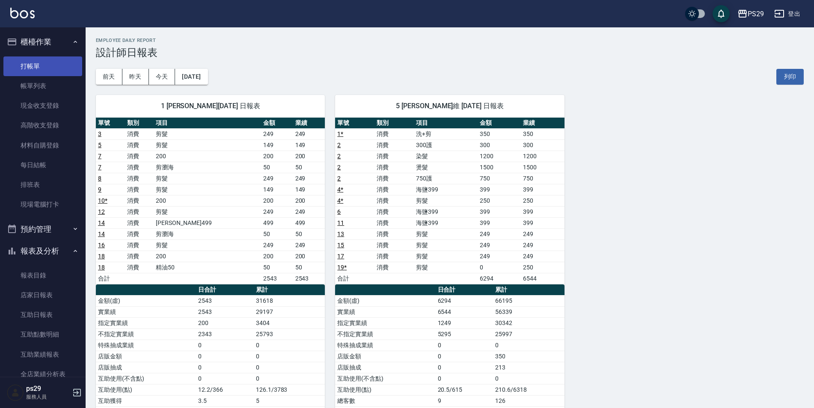
click at [43, 57] on link "打帳單" at bounding box center [42, 66] width 79 height 20
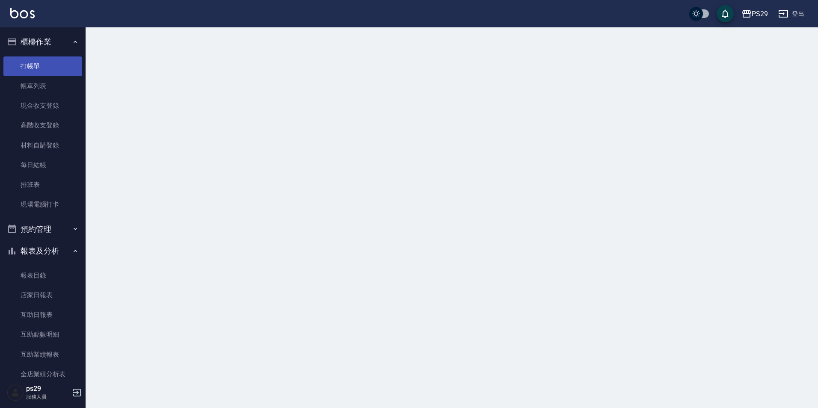
click at [45, 59] on link "打帳單" at bounding box center [42, 66] width 79 height 20
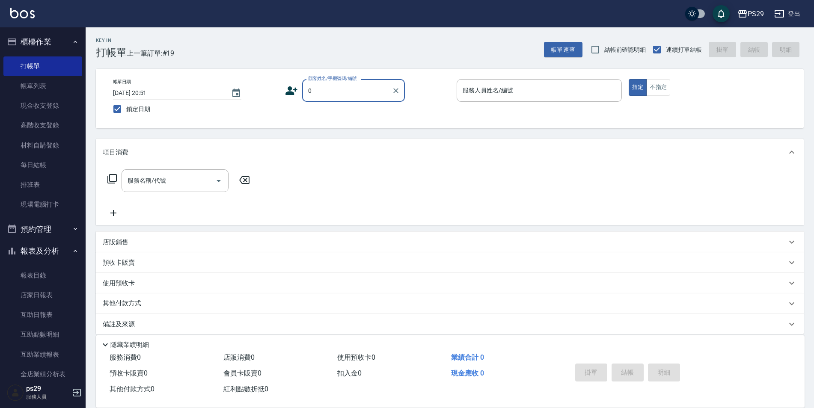
type input "新客人 姓名未設定/0/null"
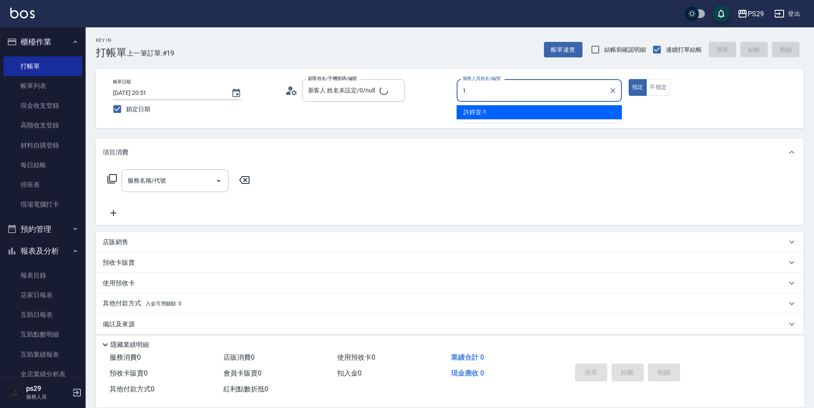
type input "[PERSON_NAME]-1"
type button "true"
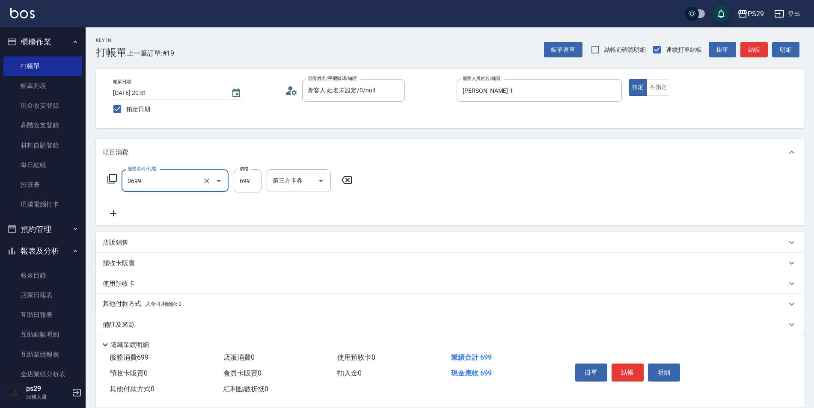
type input "精油SPA(0699)"
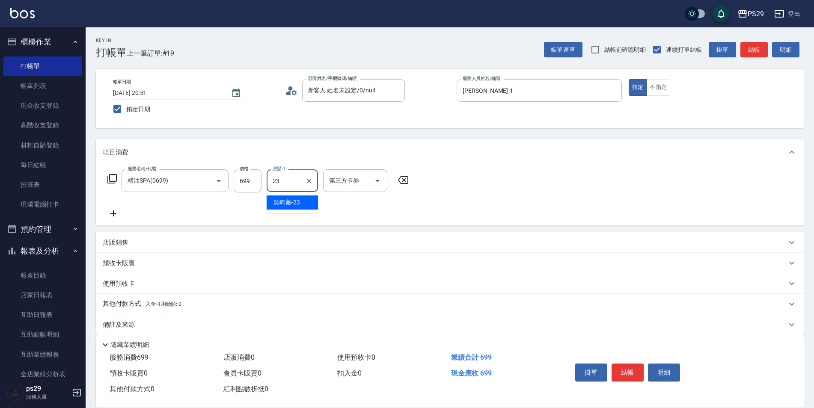
type input "吳畇蓁-23"
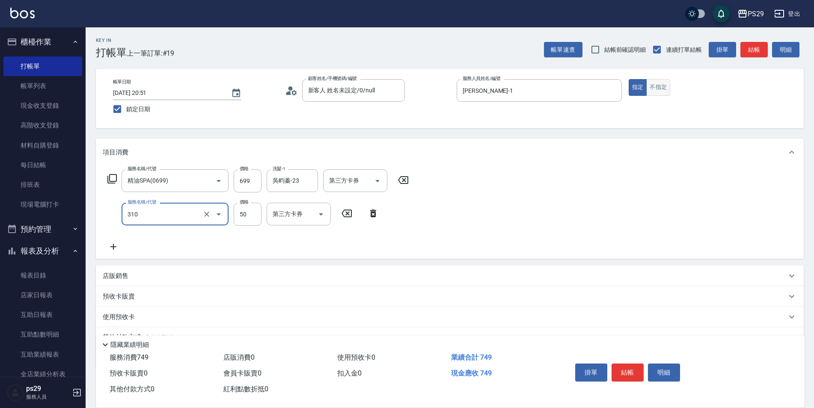
type input "剪瀏海(310)"
click at [657, 89] on button "不指定" at bounding box center [658, 87] width 24 height 17
type button "false"
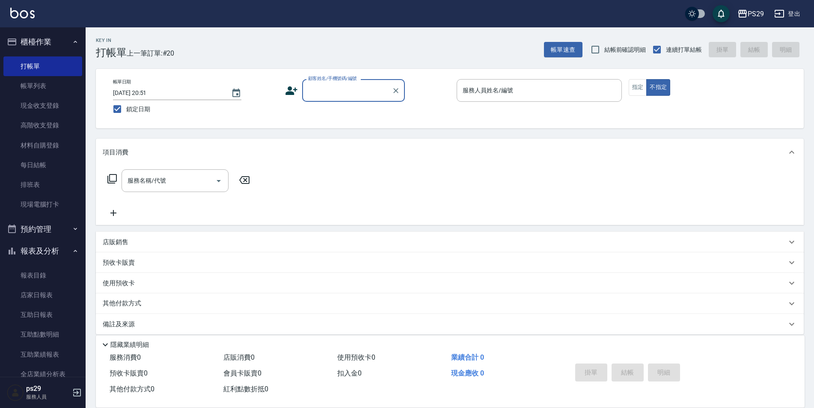
click at [49, 36] on button "櫃檯作業" at bounding box center [42, 42] width 79 height 22
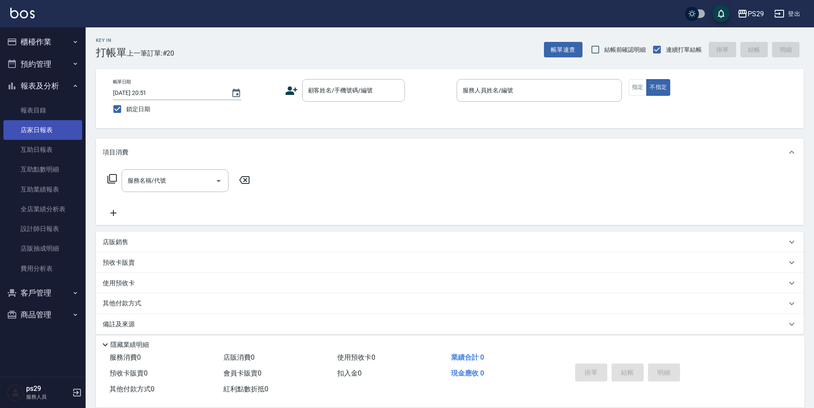
click at [53, 131] on link "店家日報表" at bounding box center [42, 130] width 79 height 20
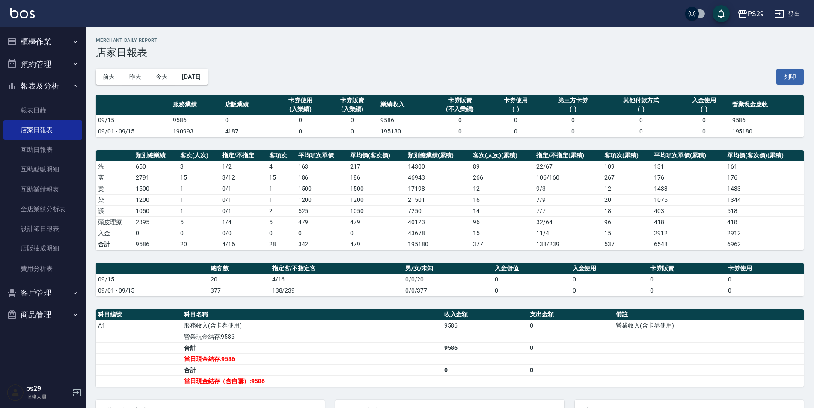
click at [65, 42] on button "櫃檯作業" at bounding box center [42, 42] width 79 height 22
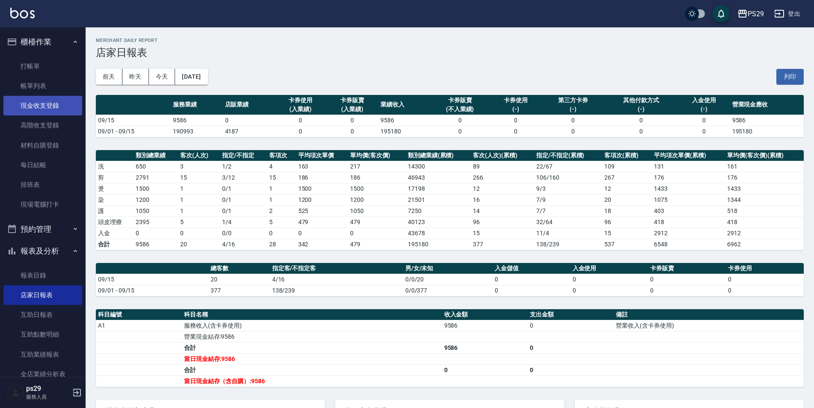
click at [48, 101] on link "現金收支登錄" at bounding box center [42, 106] width 79 height 20
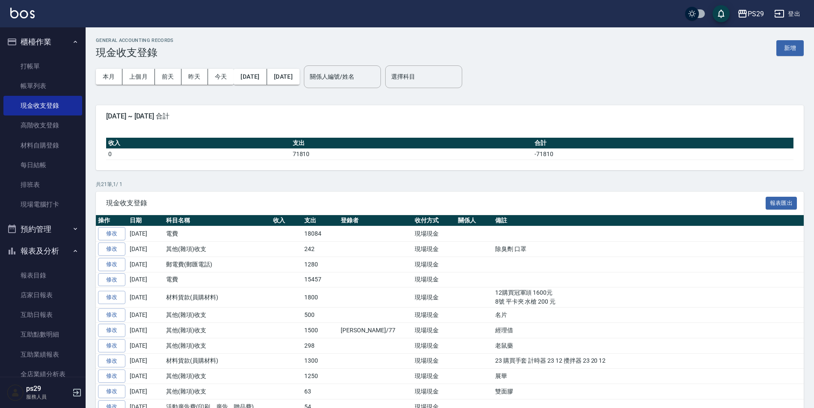
click at [64, 33] on button "櫃檯作業" at bounding box center [42, 42] width 79 height 22
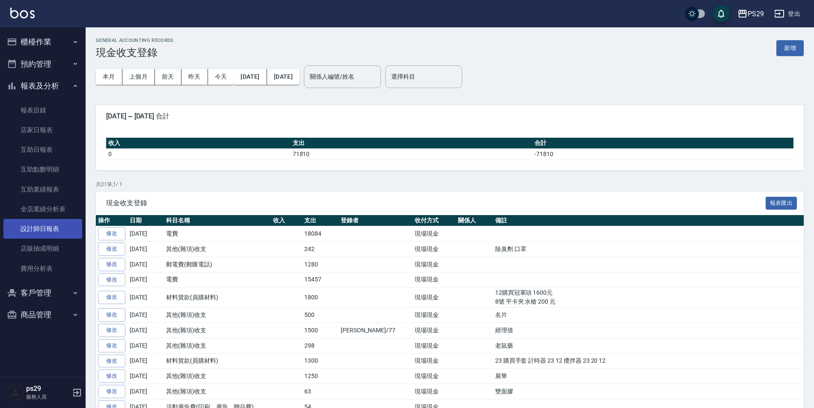
click at [49, 233] on link "設計師日報表" at bounding box center [42, 229] width 79 height 20
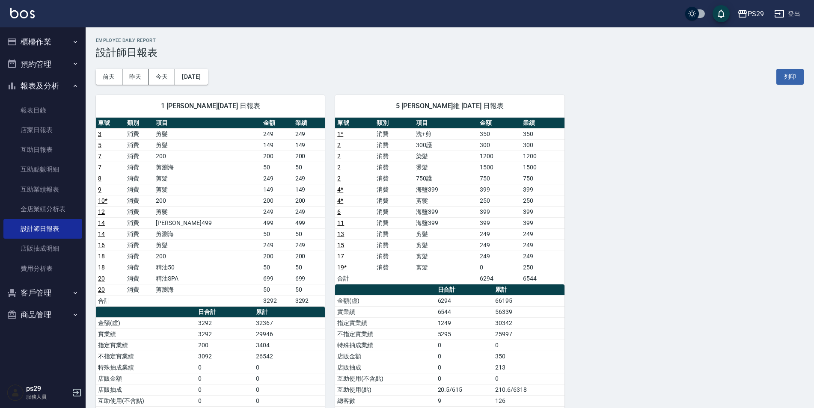
scroll to position [43, 0]
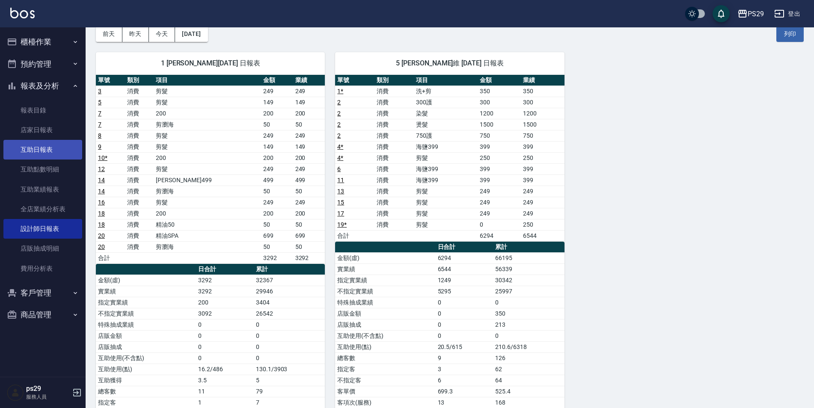
click at [82, 156] on nav "櫃檯作業 打帳單 帳單列表 現金收支登錄 高階收支登錄 材料自購登錄 每日結帳 排班表 現場電腦打卡 預約管理 預約管理 單日預約紀錄 單週預約紀錄 報表及分…" at bounding box center [43, 201] width 86 height 349
click at [49, 143] on link "互助日報表" at bounding box center [42, 150] width 79 height 20
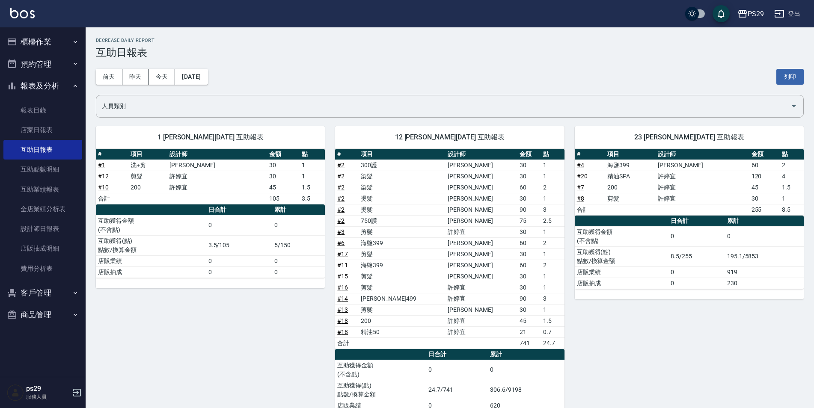
scroll to position [35, 0]
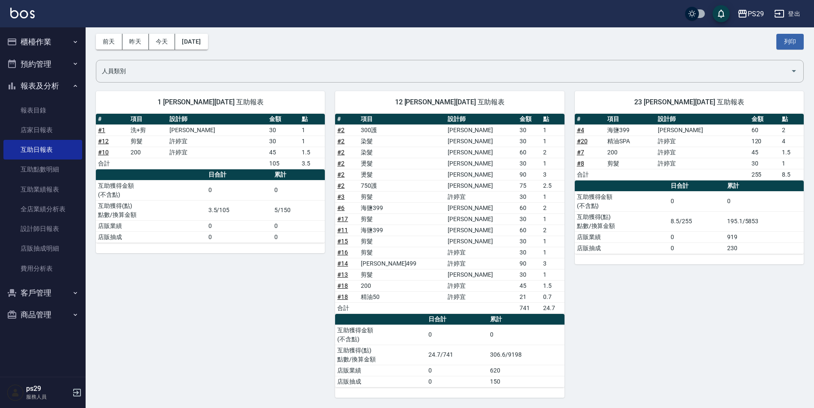
click at [26, 13] on img at bounding box center [22, 13] width 24 height 11
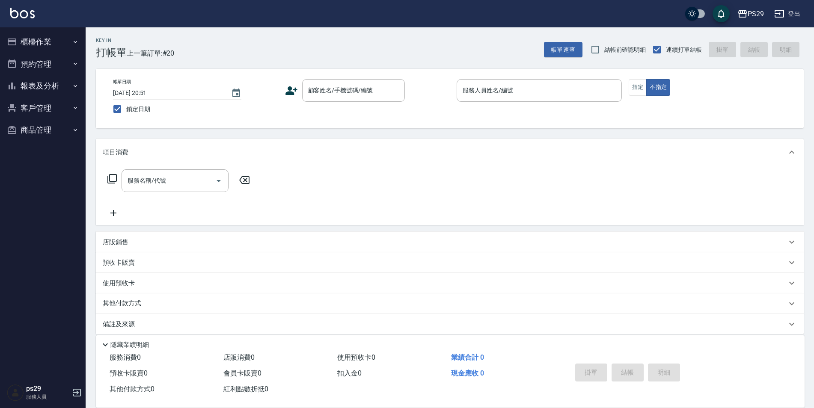
click at [32, 21] on div "PS29 登出" at bounding box center [407, 13] width 814 height 27
click at [53, 88] on button "報表及分析" at bounding box center [42, 86] width 79 height 22
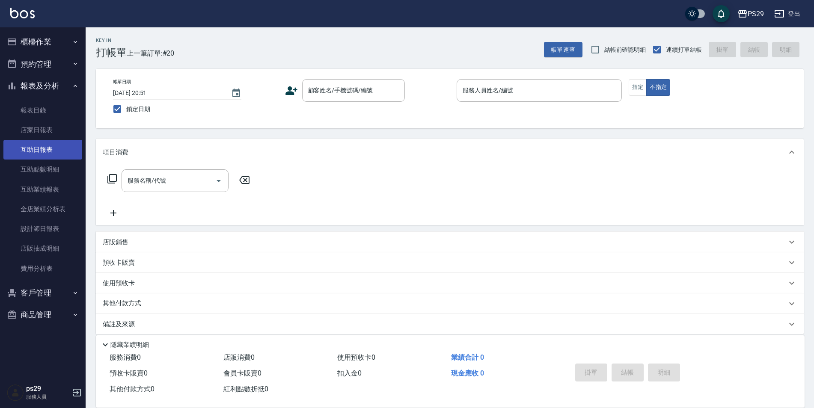
drag, startPoint x: 59, startPoint y: 152, endPoint x: 66, endPoint y: 148, distance: 8.0
click at [59, 152] on link "互助日報表" at bounding box center [42, 150] width 79 height 20
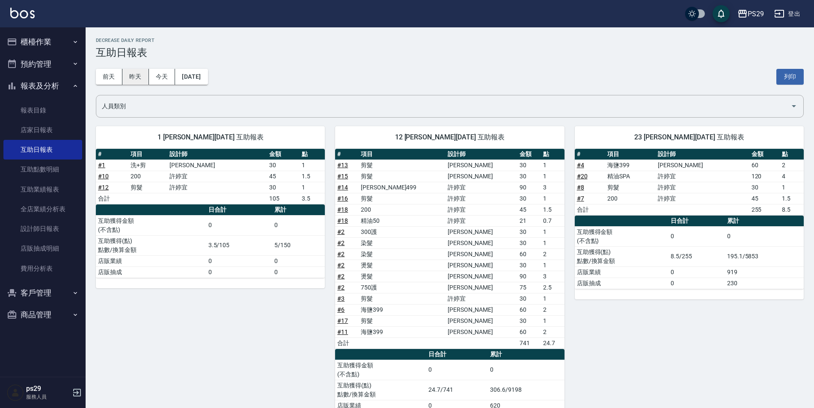
click at [131, 83] on button "昨天" at bounding box center [135, 77] width 27 height 16
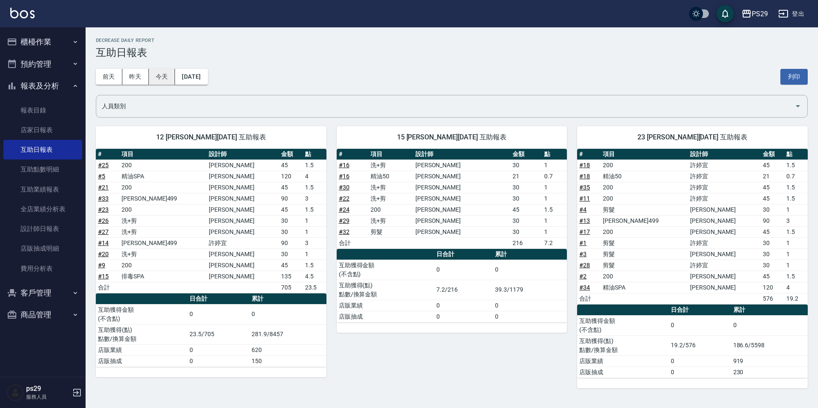
click at [168, 77] on button "今天" at bounding box center [162, 77] width 27 height 16
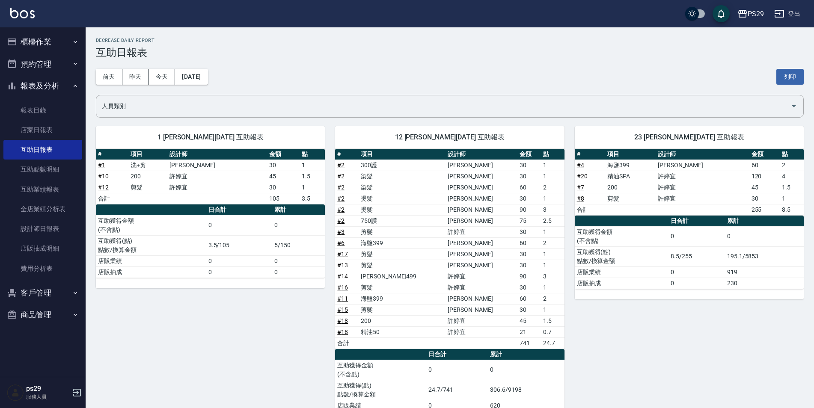
scroll to position [35, 0]
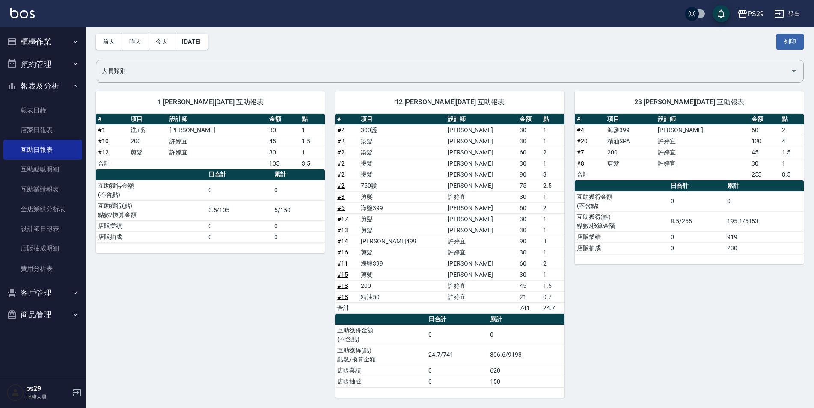
click at [14, 14] on img at bounding box center [22, 13] width 24 height 11
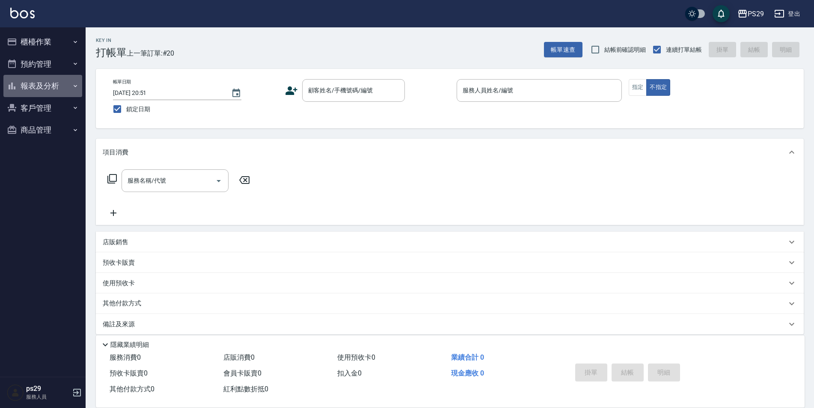
click at [49, 86] on button "報表及分析" at bounding box center [42, 86] width 79 height 22
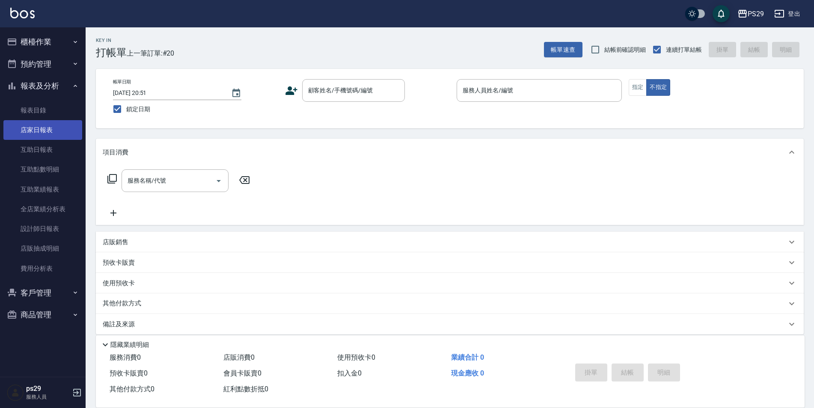
click at [56, 128] on link "店家日報表" at bounding box center [42, 130] width 79 height 20
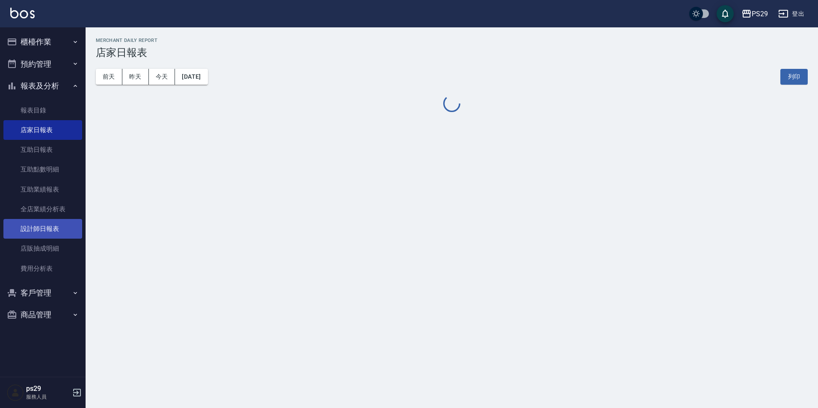
click at [50, 227] on link "設計師日報表" at bounding box center [42, 229] width 79 height 20
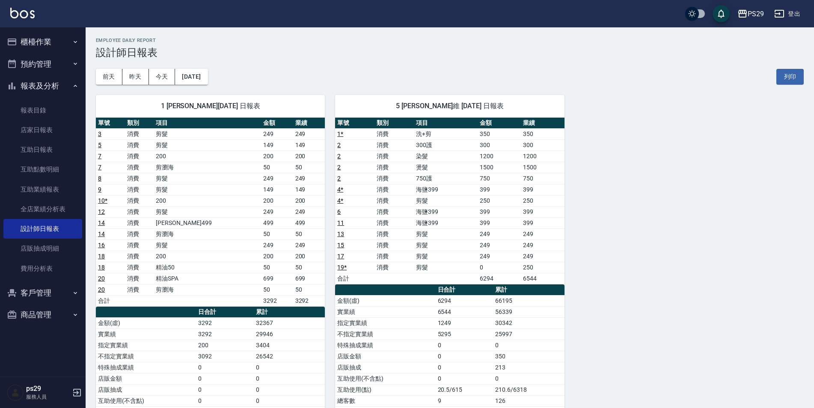
click at [16, 13] on img at bounding box center [22, 13] width 24 height 11
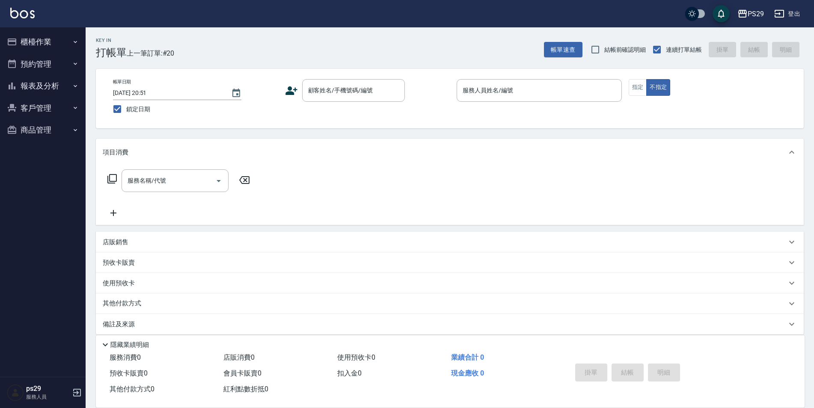
click at [15, 17] on img at bounding box center [22, 13] width 24 height 11
click at [18, 18] on img at bounding box center [22, 13] width 24 height 11
click at [34, 89] on button "報表及分析" at bounding box center [42, 86] width 79 height 22
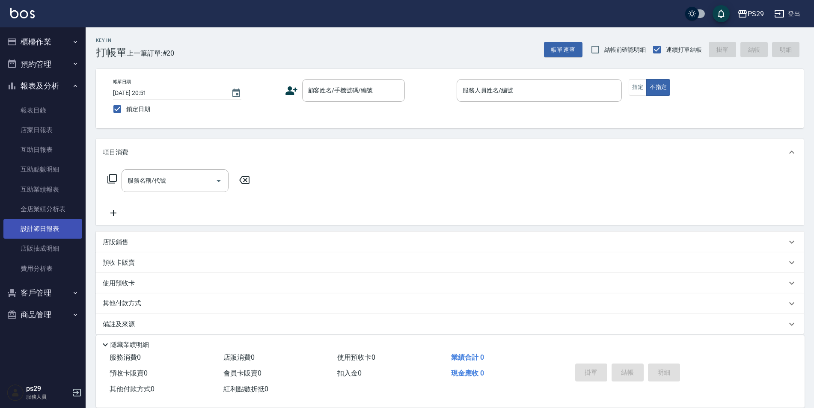
click at [46, 236] on link "設計師日報表" at bounding box center [42, 229] width 79 height 20
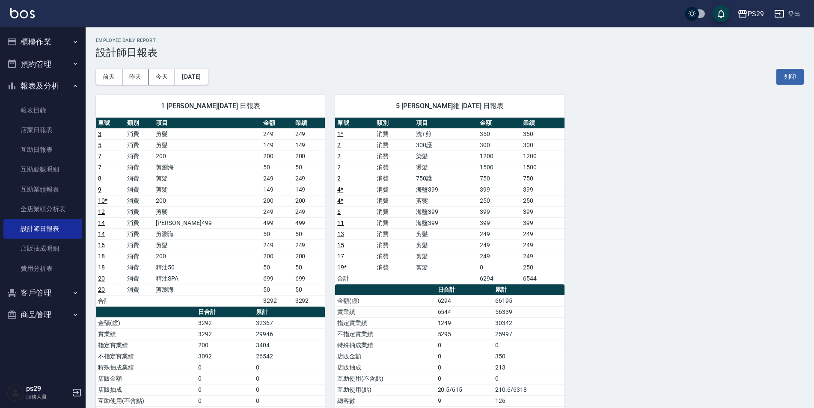
click at [7, 29] on ul "櫃檯作業 打帳單 帳單列表 現金收支登錄 高階收支登錄 材料自購登錄 每日結帳 排班表 現場電腦打卡 預約管理 預約管理 單日預約紀錄 單週預約紀錄 報表及分…" at bounding box center [42, 178] width 79 height 302
click at [12, 19] on link at bounding box center [22, 14] width 24 height 12
